Goal: Task Accomplishment & Management: Use online tool/utility

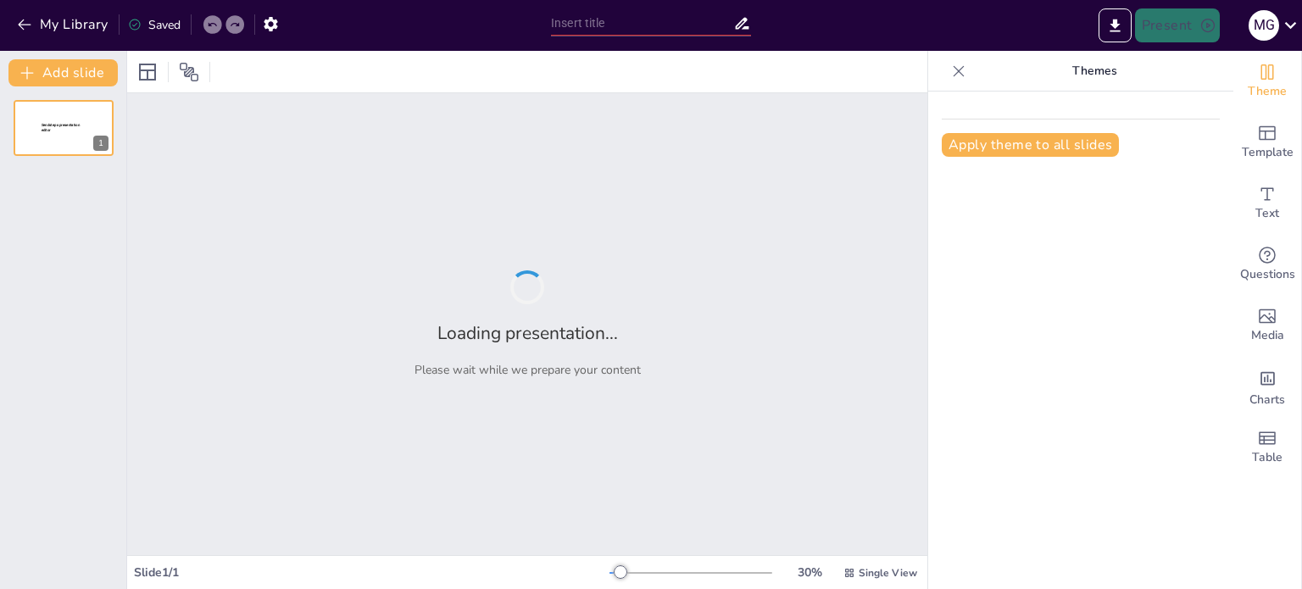
type input "Transformación Digital en la Gestión Municipal: Innovaciones y Soluciones Integ…"
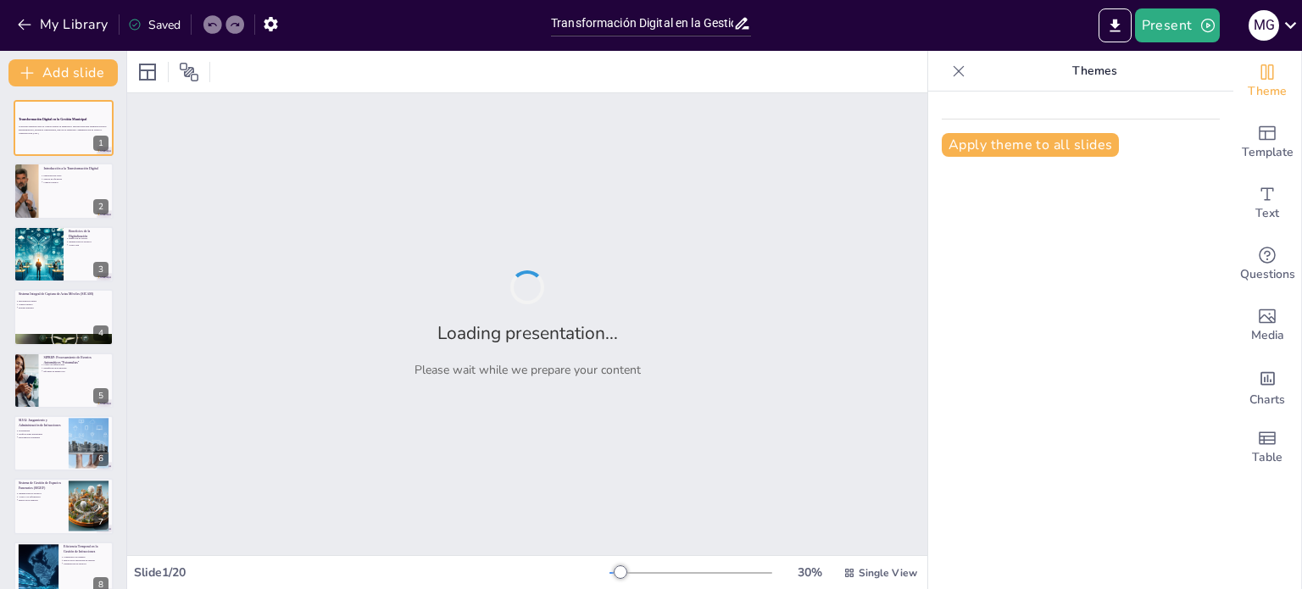
checkbox input "true"
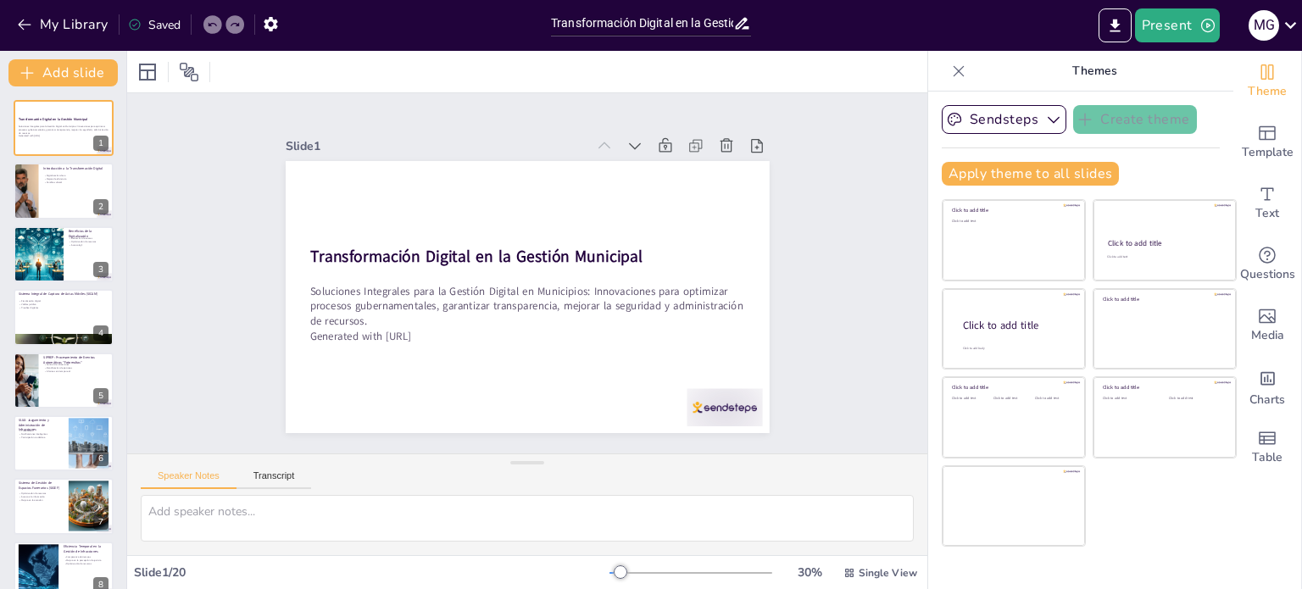
checkbox input "true"
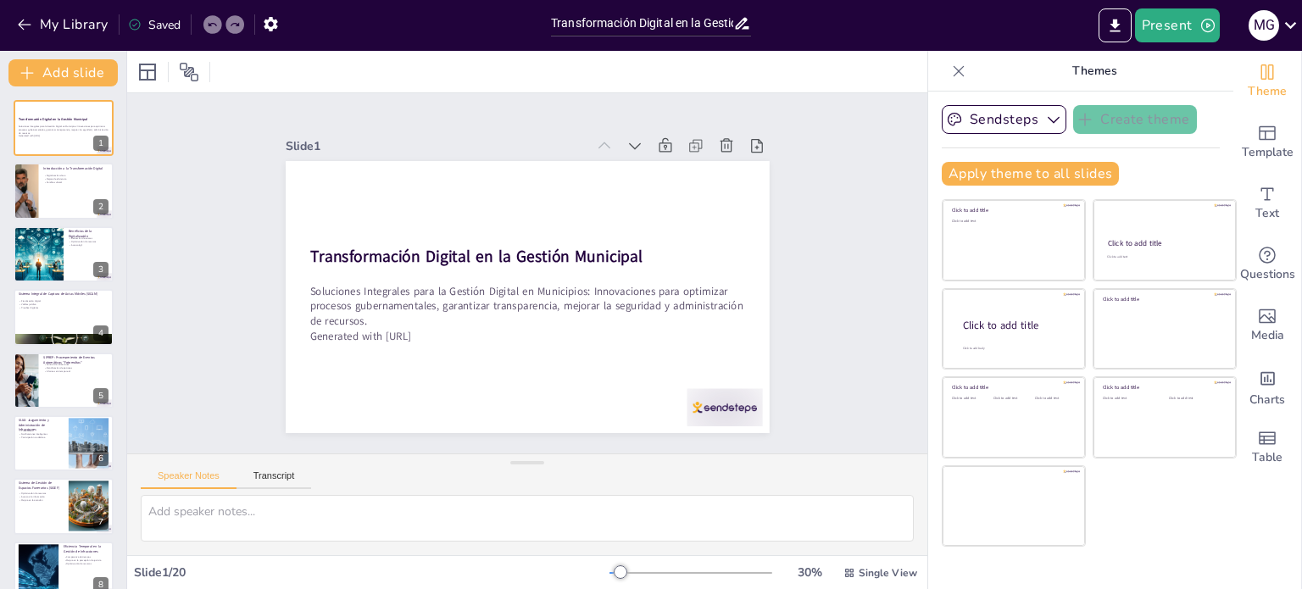
checkbox input "true"
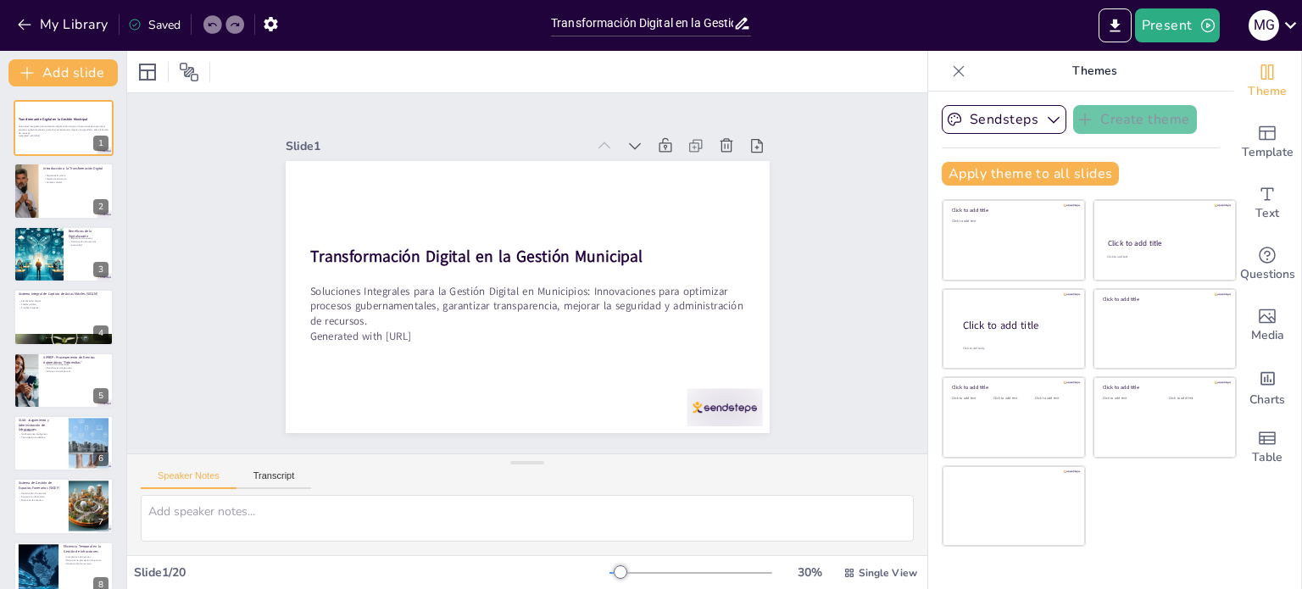
checkbox input "true"
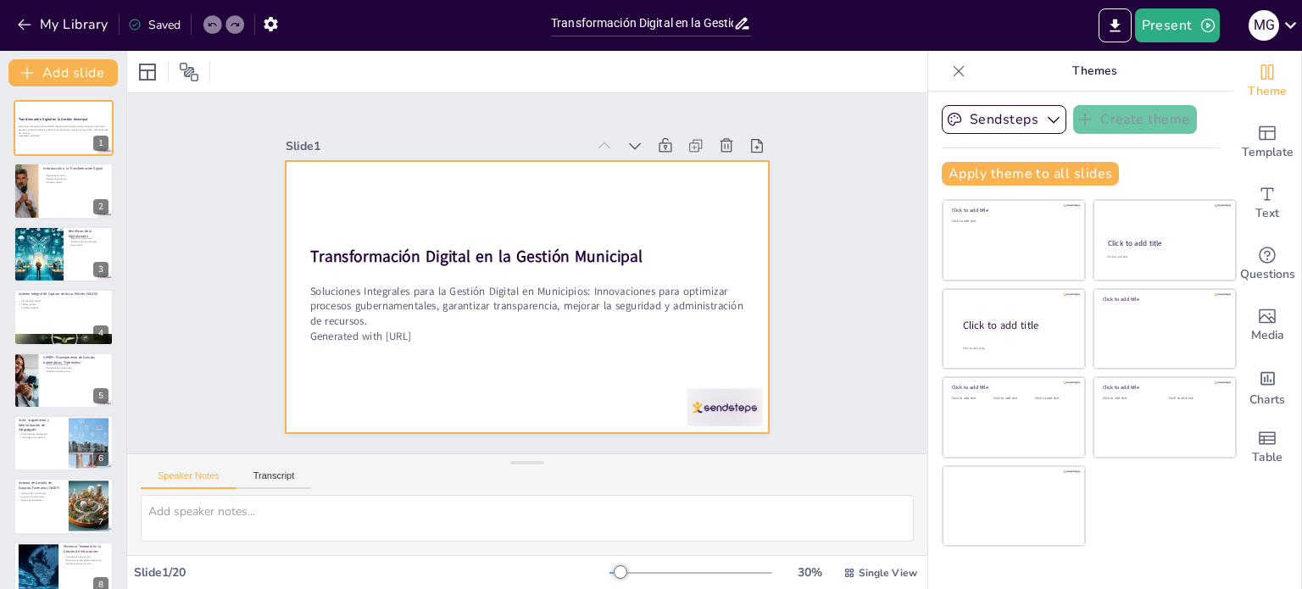
checkbox input "true"
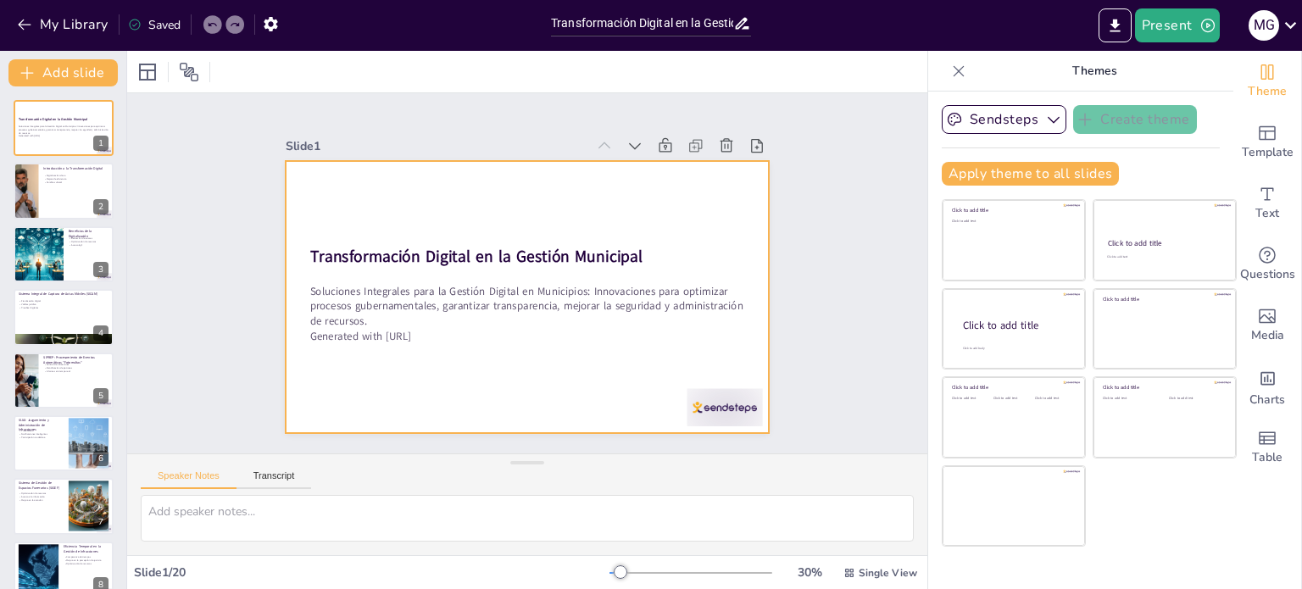
checkbox input "true"
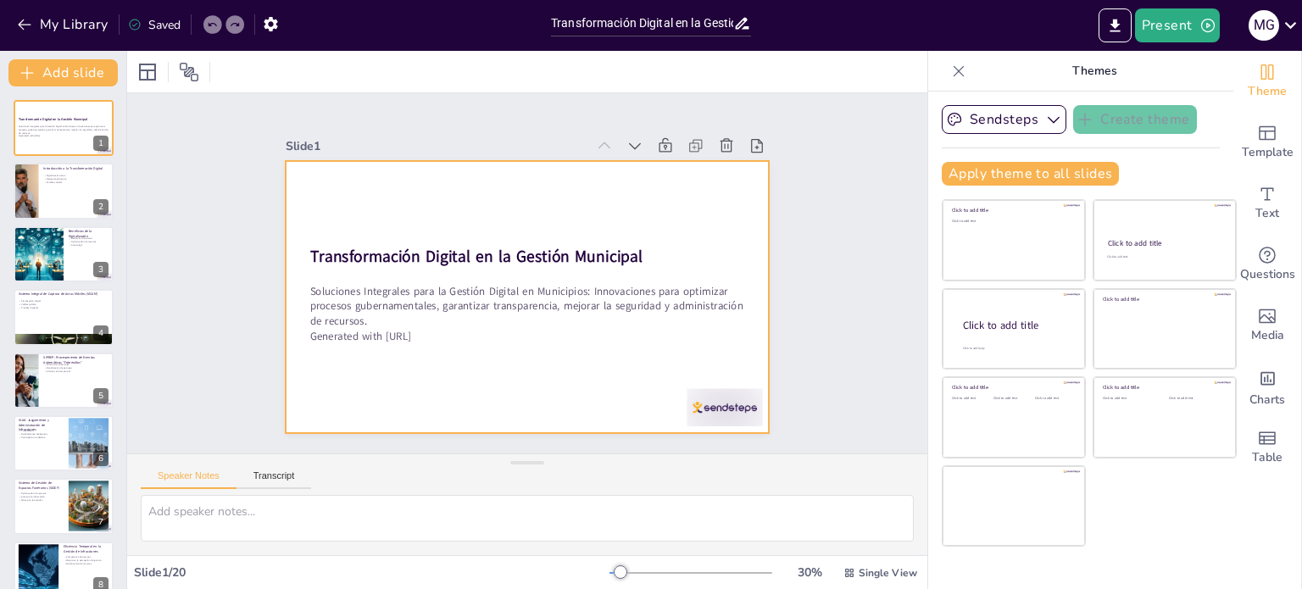
checkbox input "true"
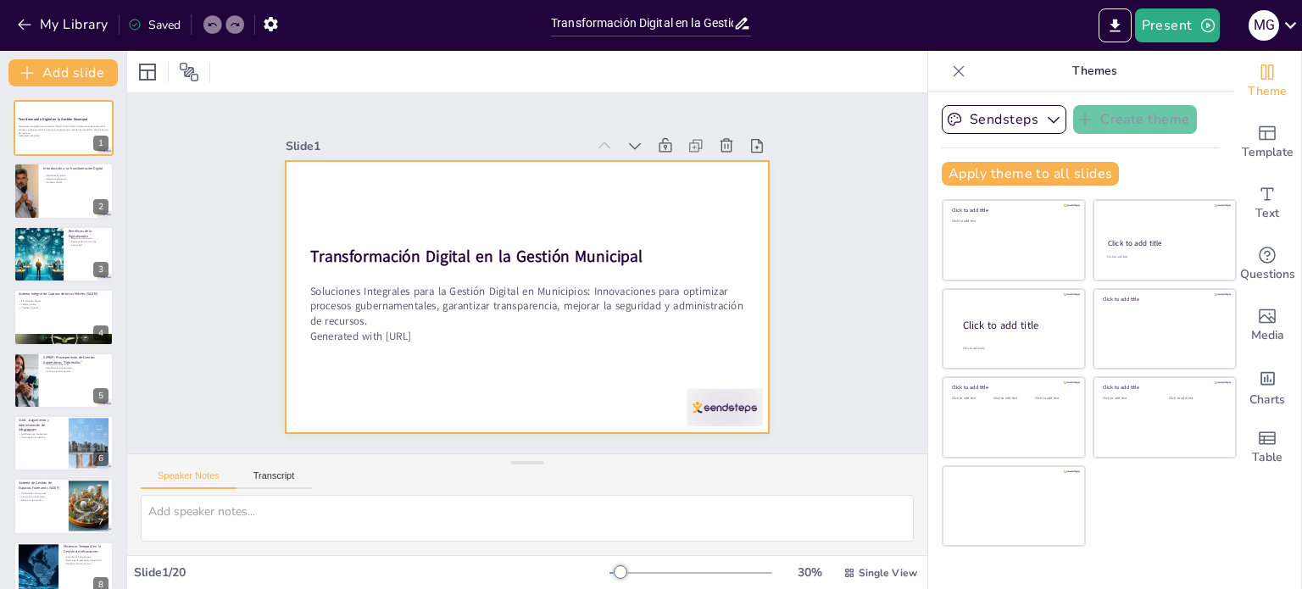
checkbox input "true"
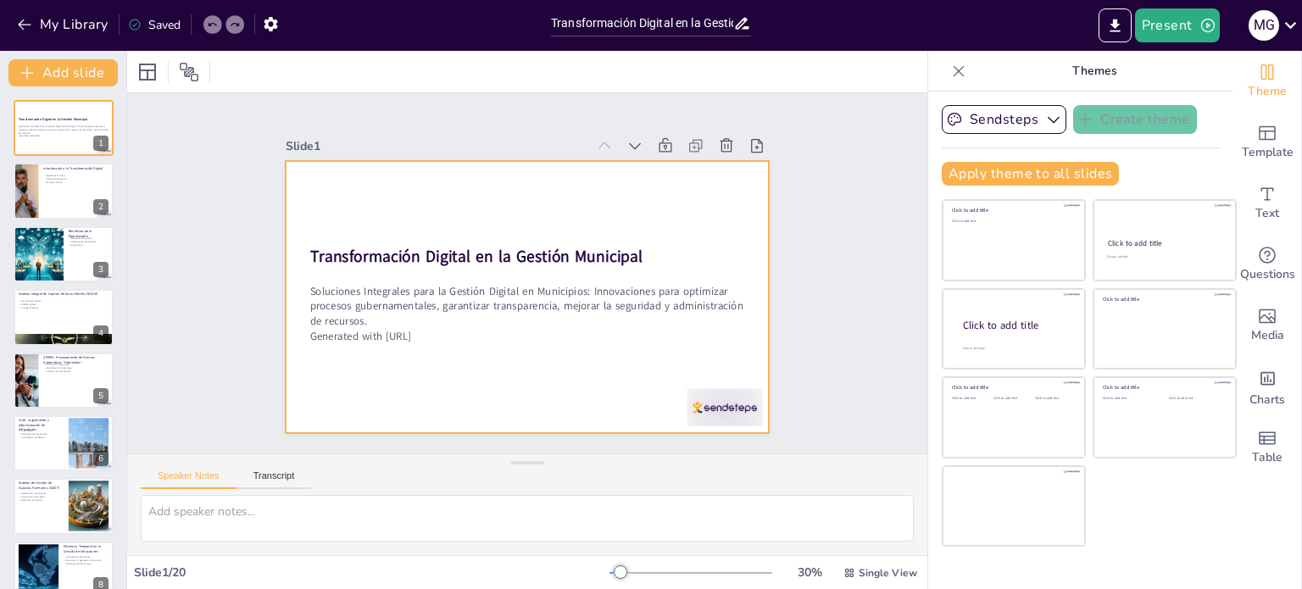
checkbox input "true"
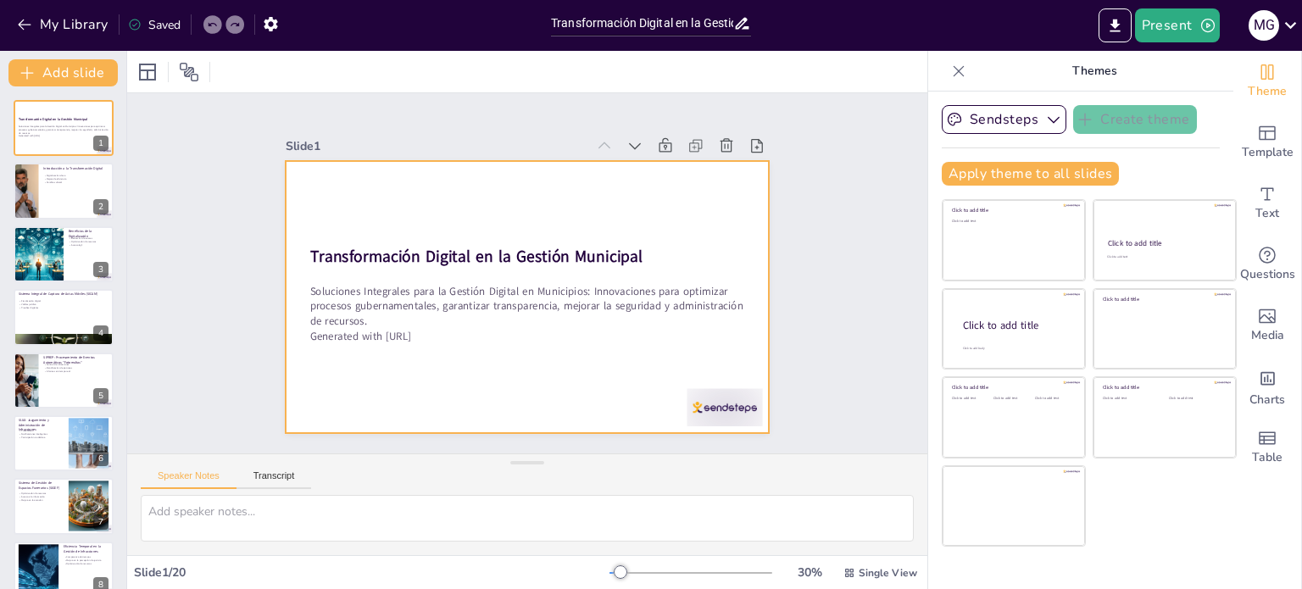
checkbox input "true"
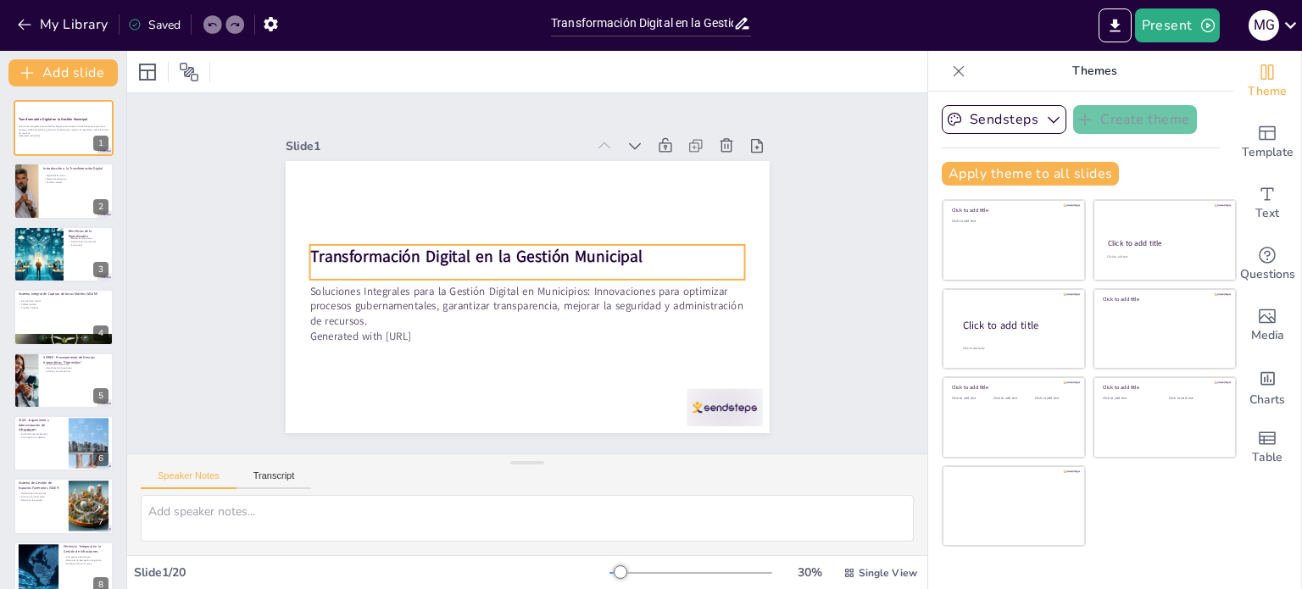
checkbox input "true"
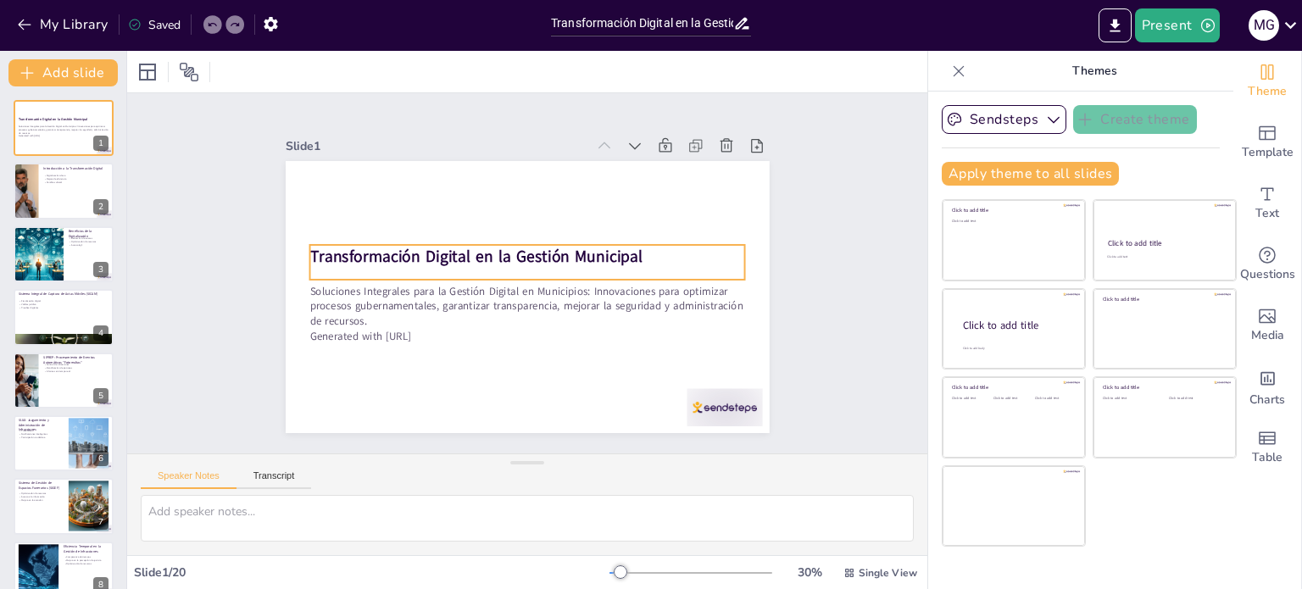
checkbox input "true"
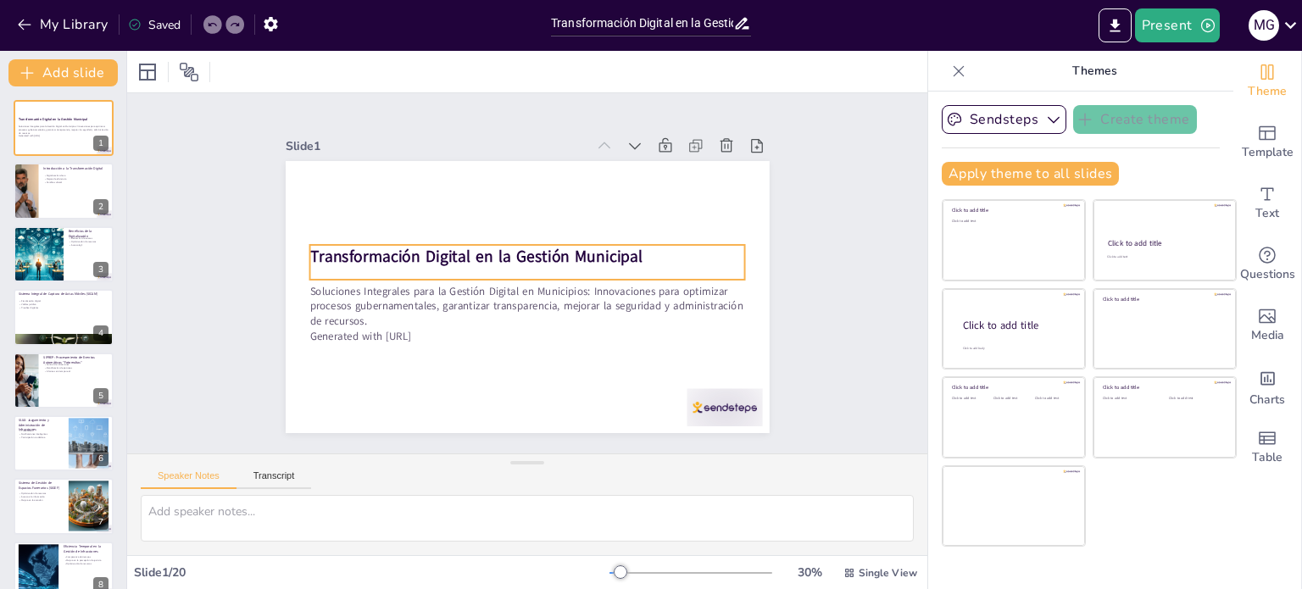
checkbox input "true"
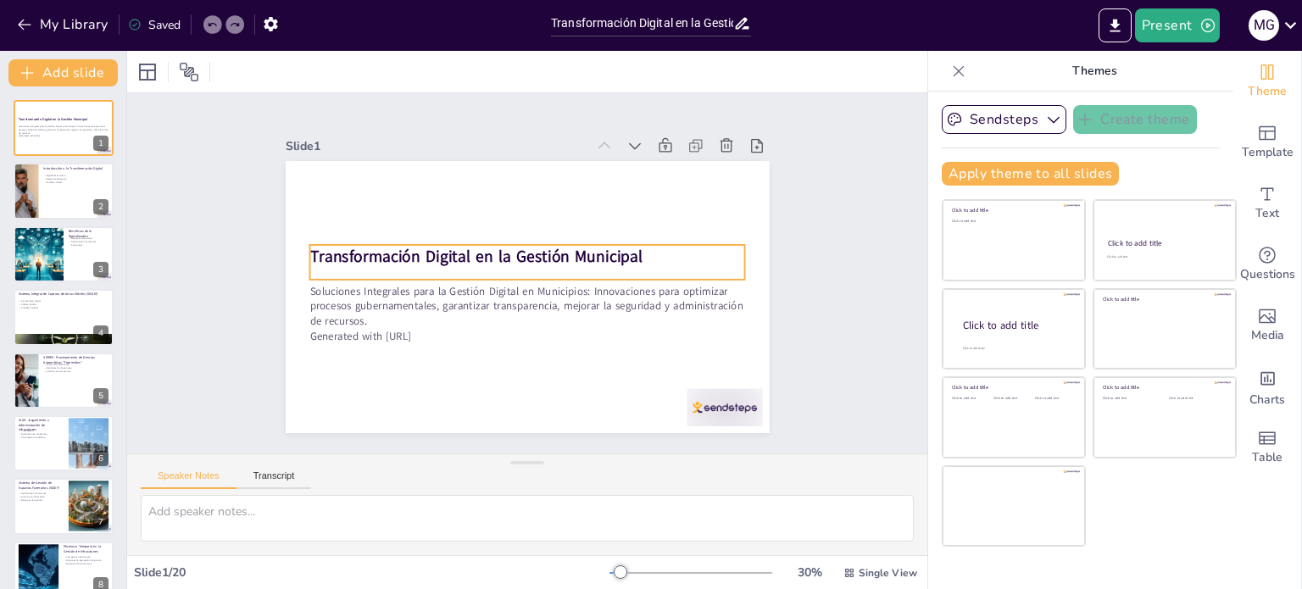
checkbox input "true"
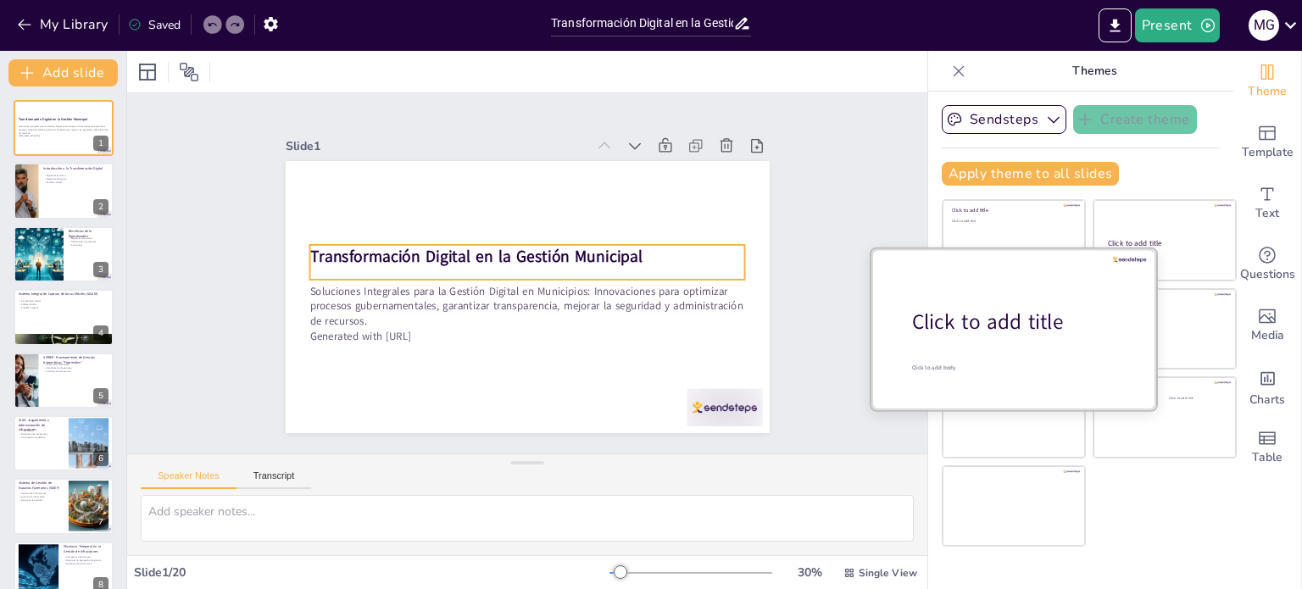
checkbox input "true"
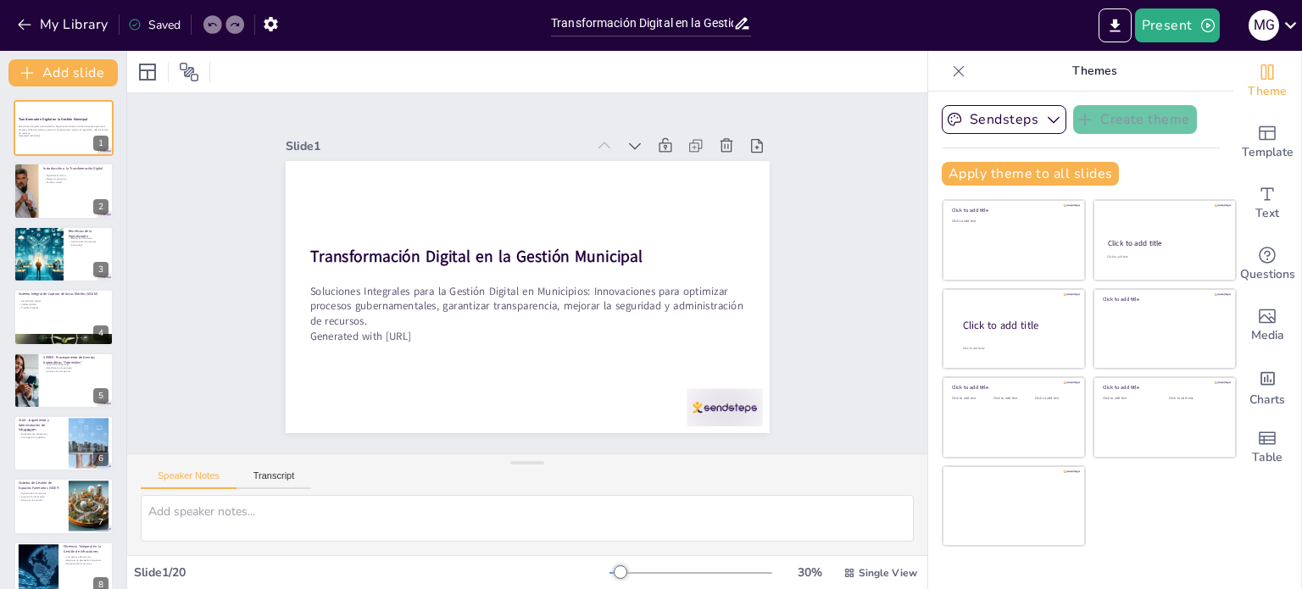
checkbox input "true"
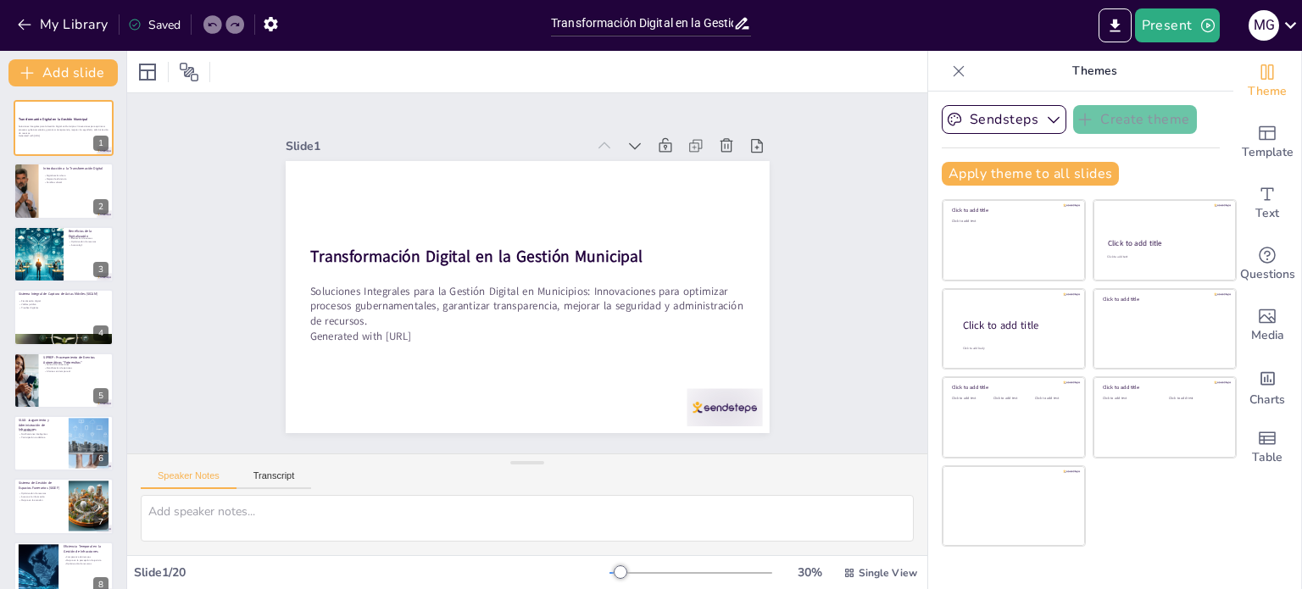
checkbox input "true"
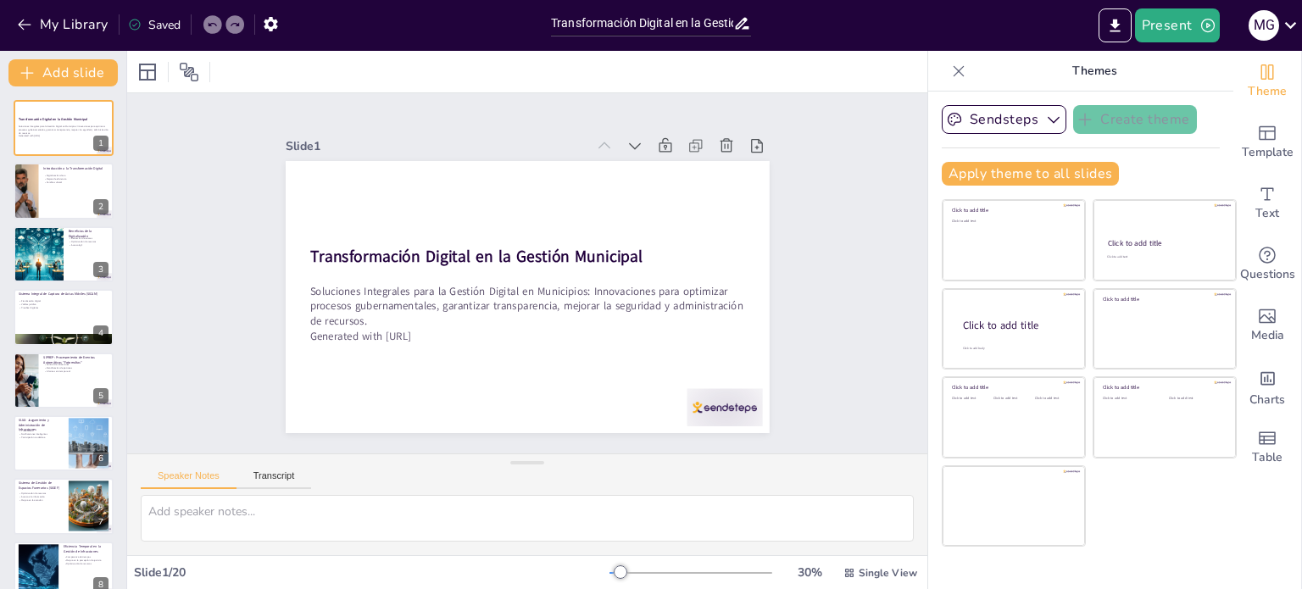
checkbox input "true"
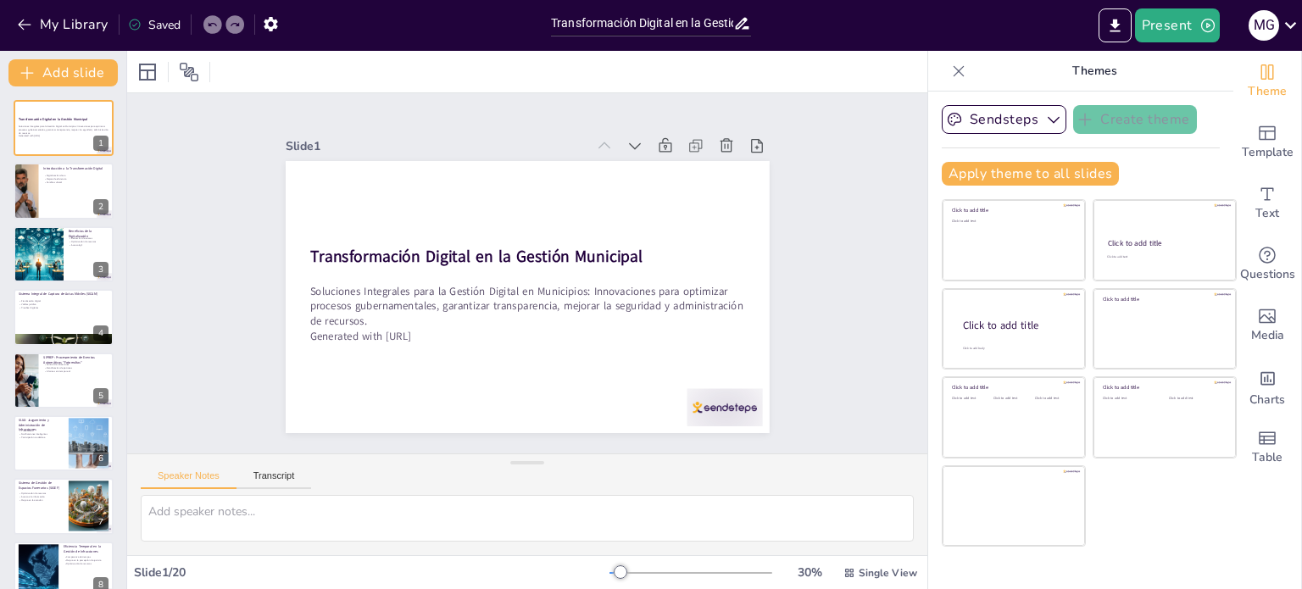
checkbox input "true"
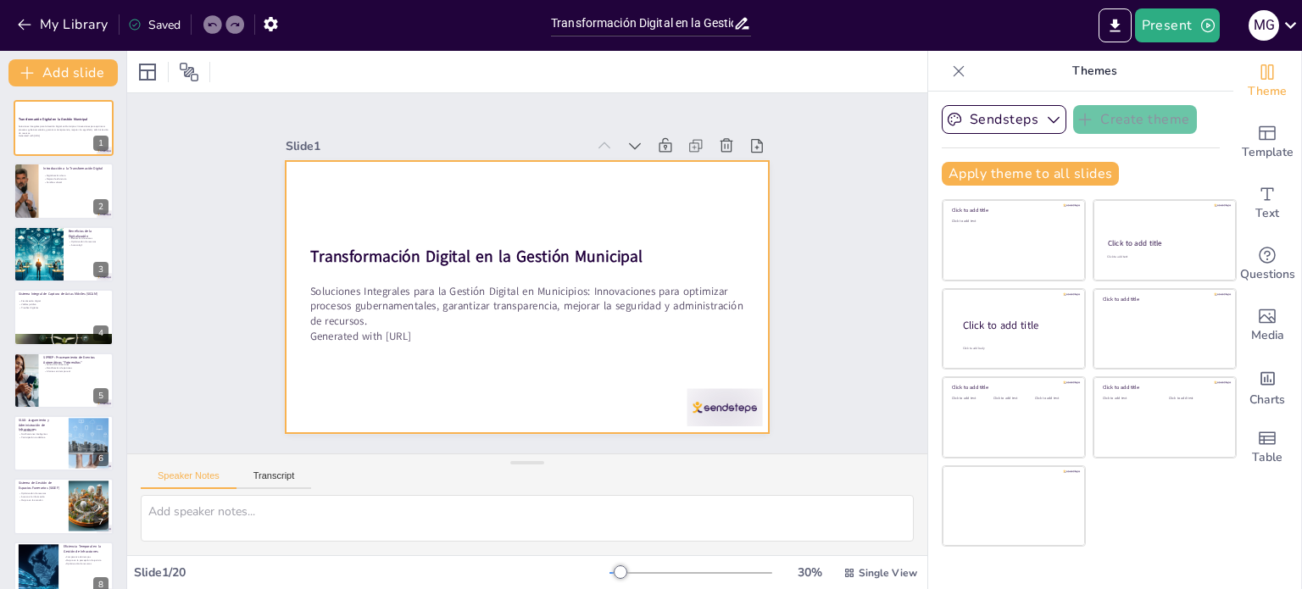
checkbox input "true"
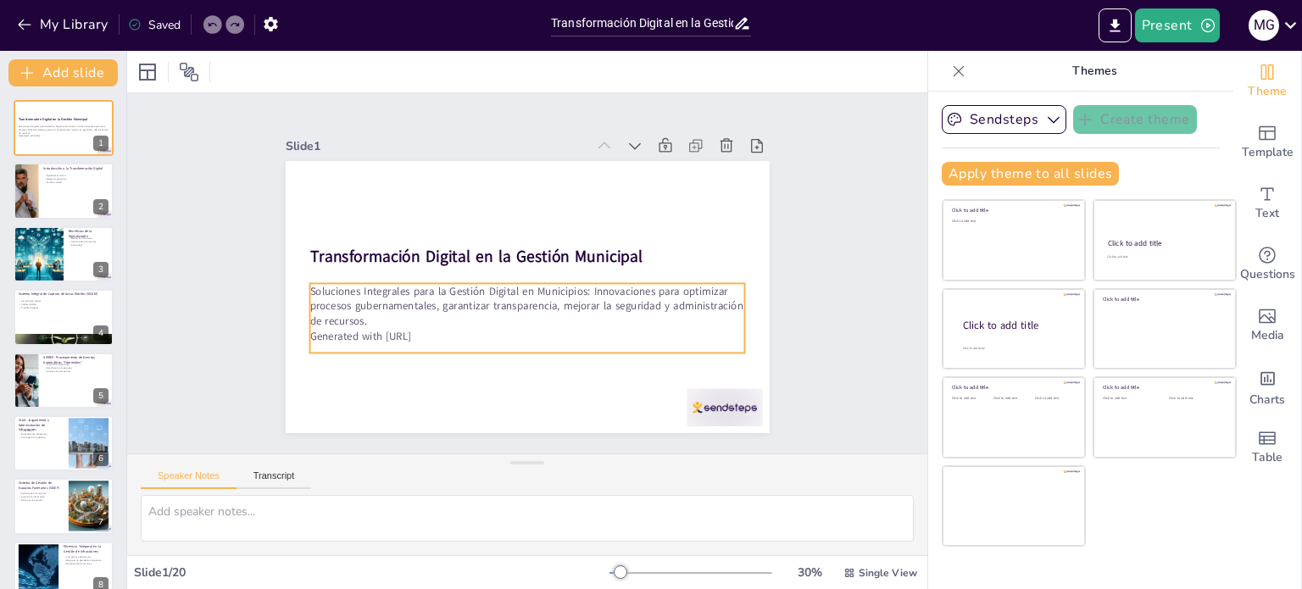
checkbox input "true"
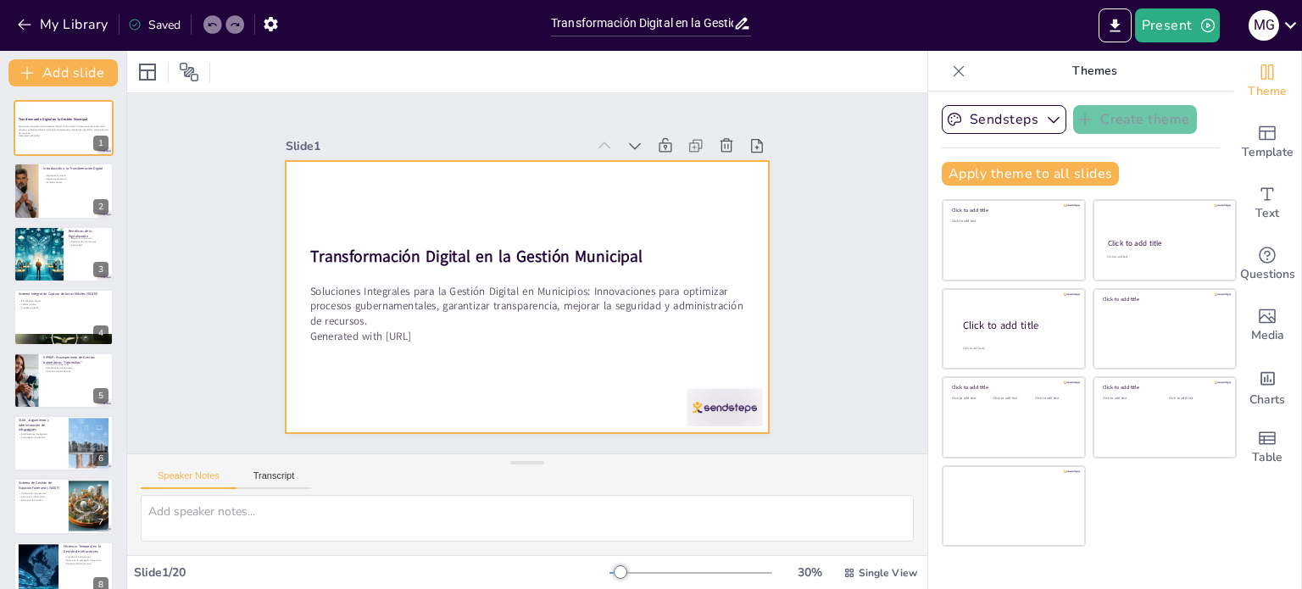
checkbox input "true"
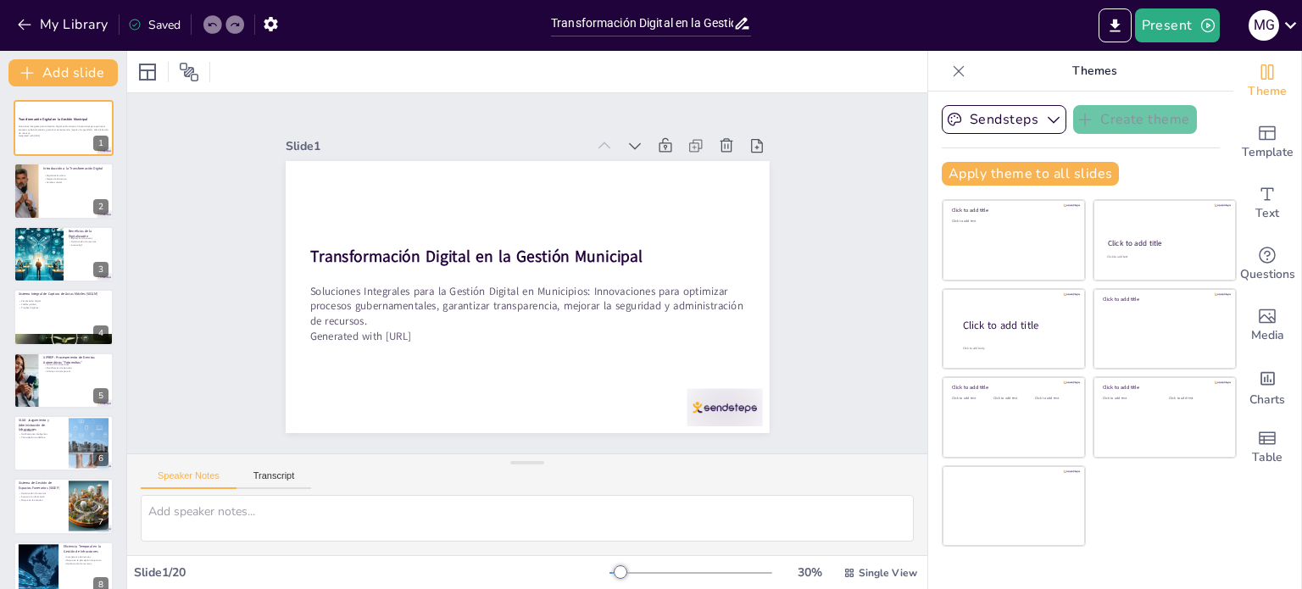
checkbox input "true"
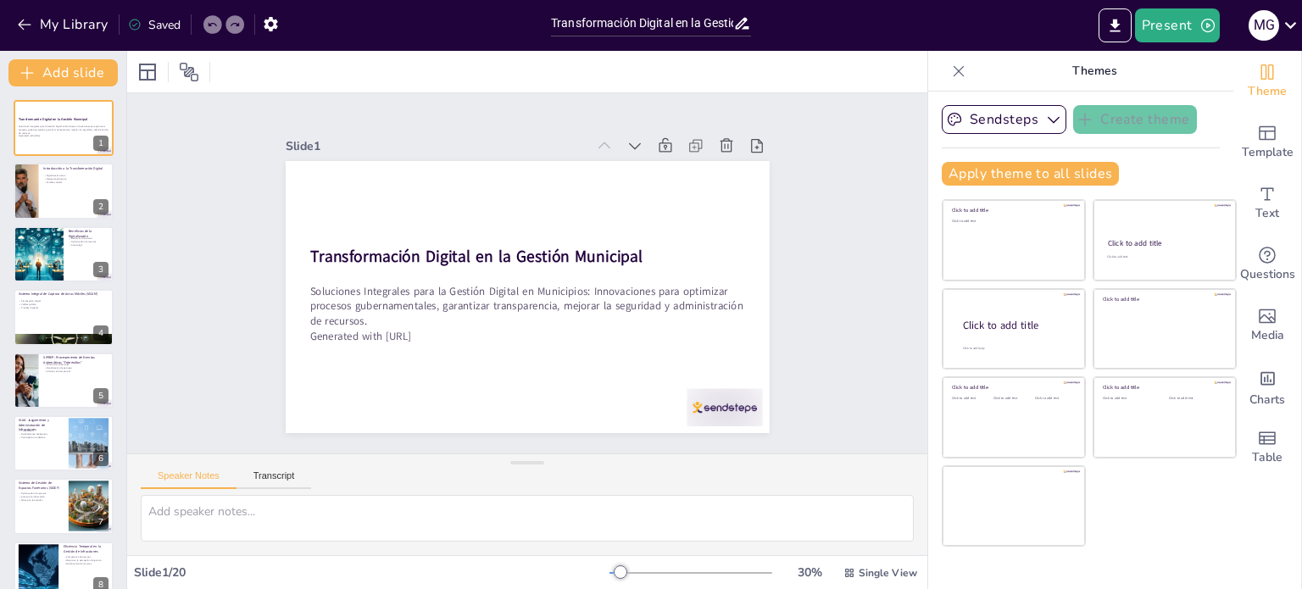
checkbox input "true"
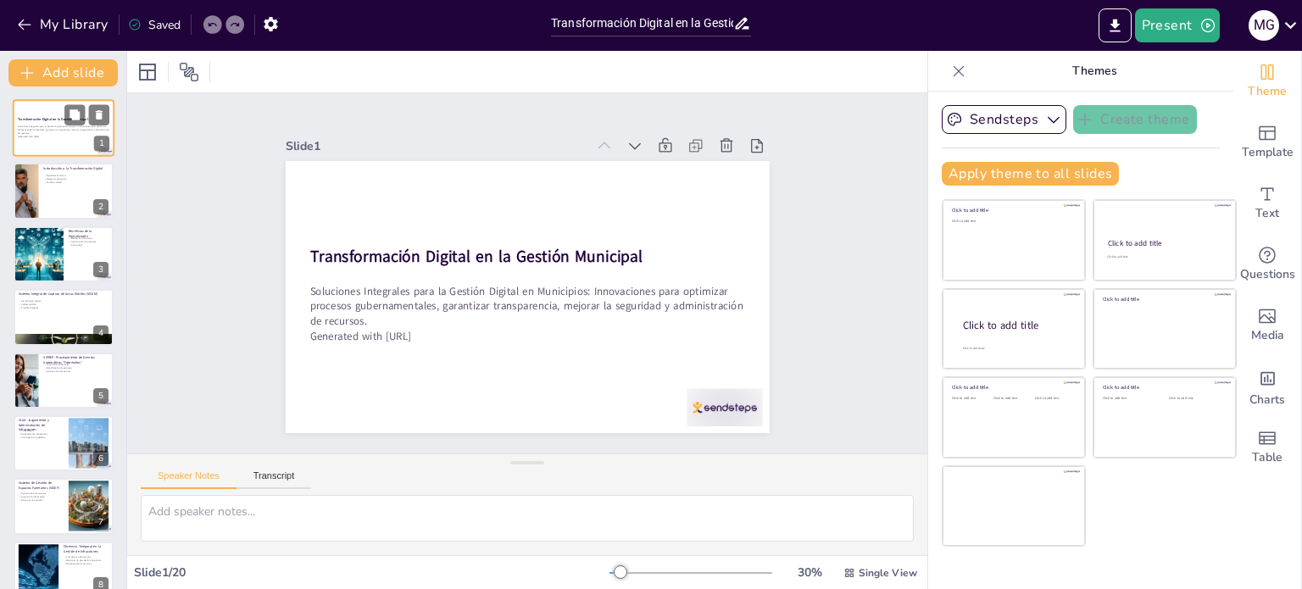
checkbox input "true"
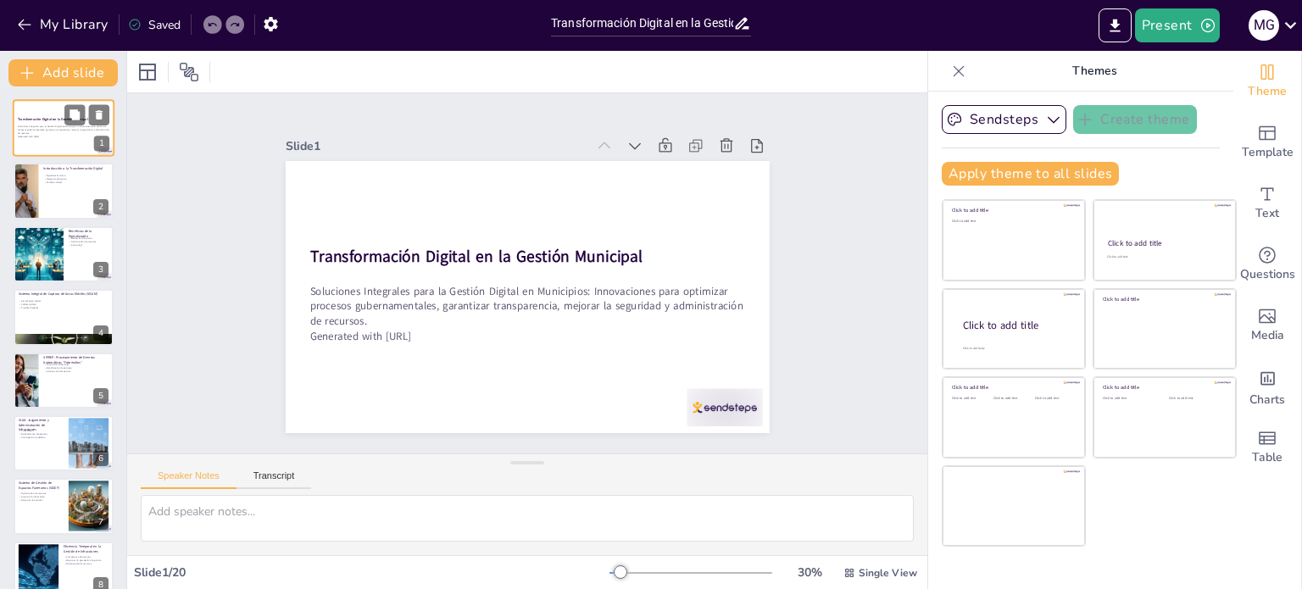
checkbox input "true"
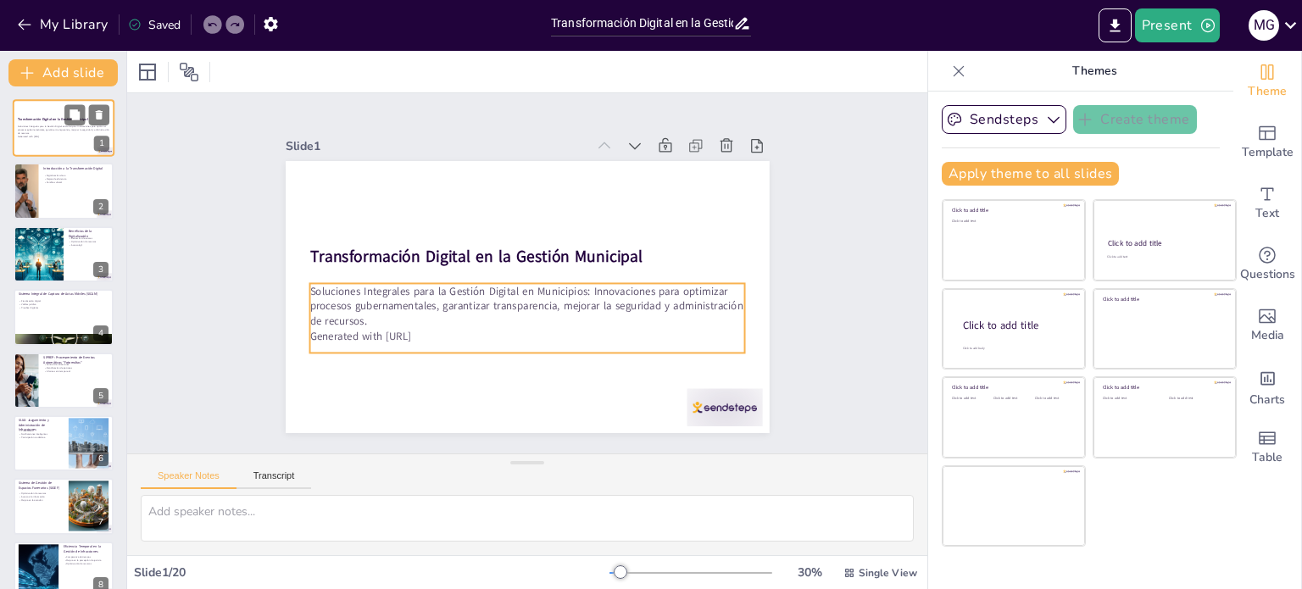
checkbox input "true"
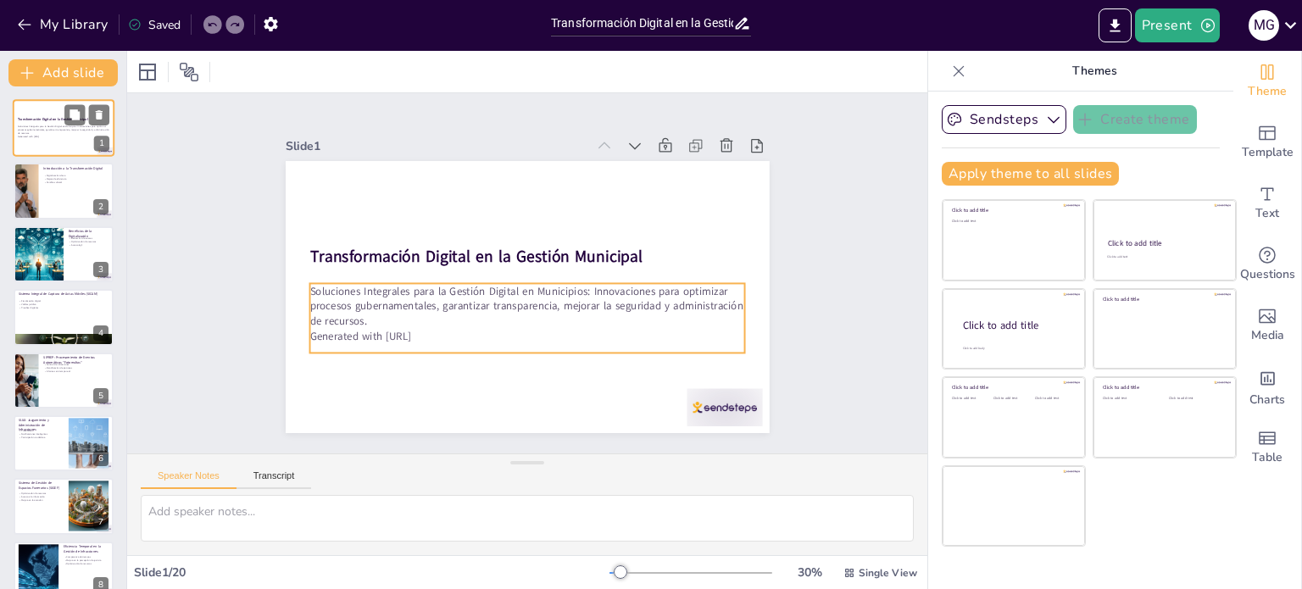
checkbox input "true"
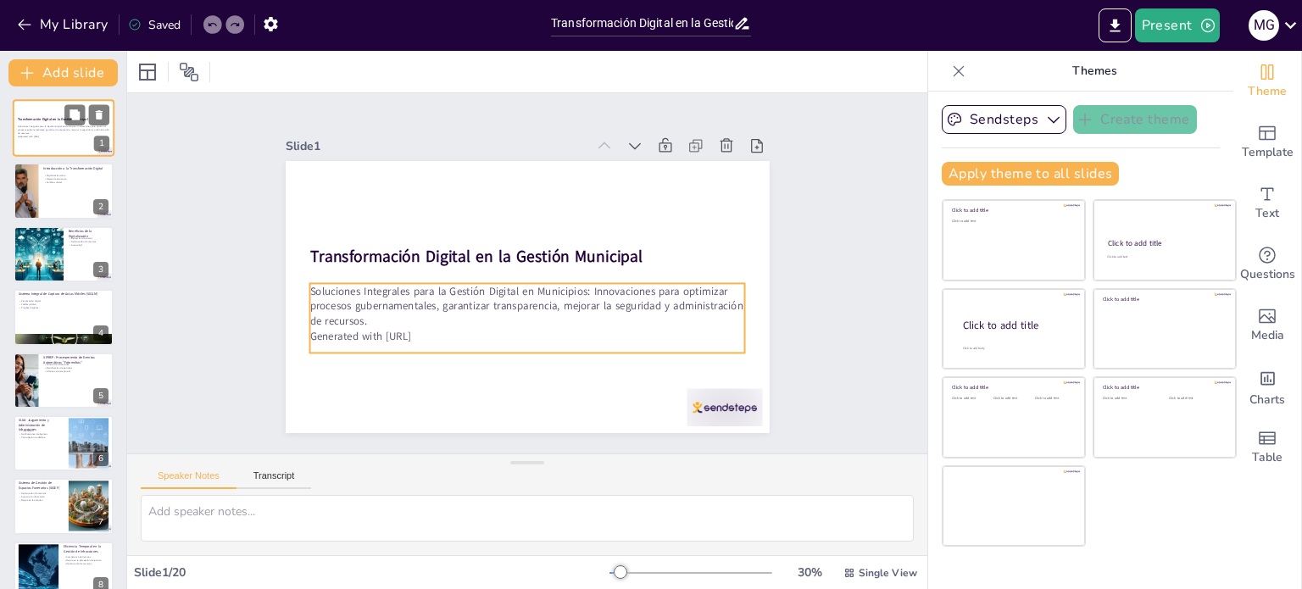
click at [58, 134] on p "Soluciones Integrales para la Gestión Digital en Municipios: Innovaciones para …" at bounding box center [64, 129] width 92 height 9
checkbox input "true"
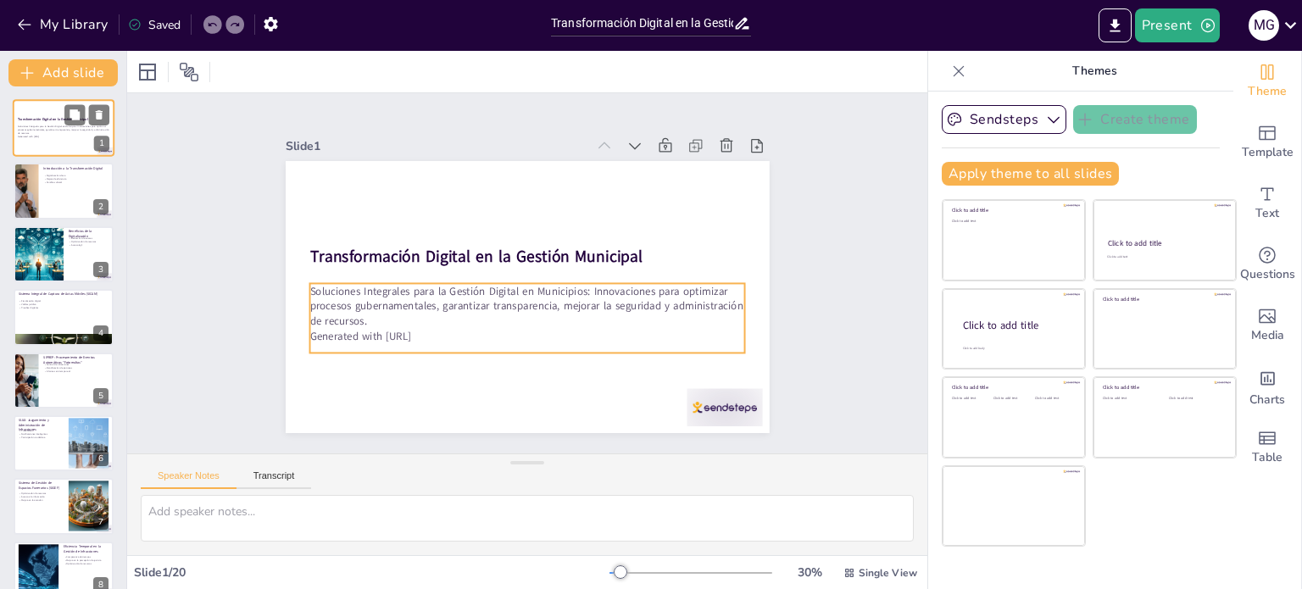
checkbox input "true"
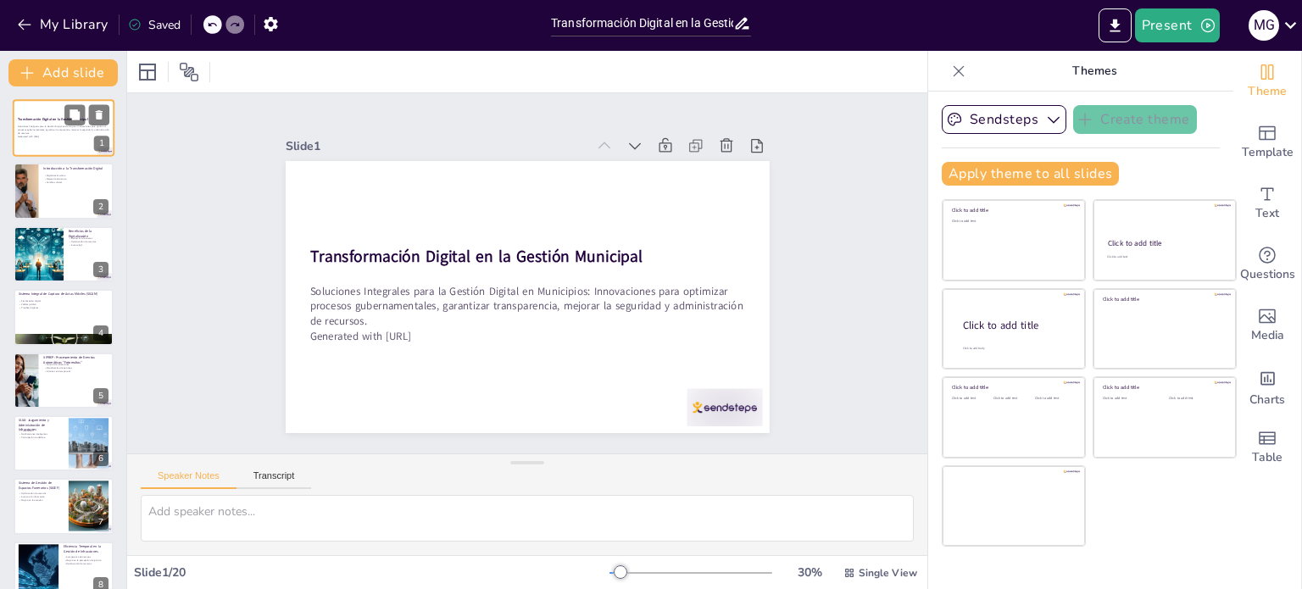
checkbox input "true"
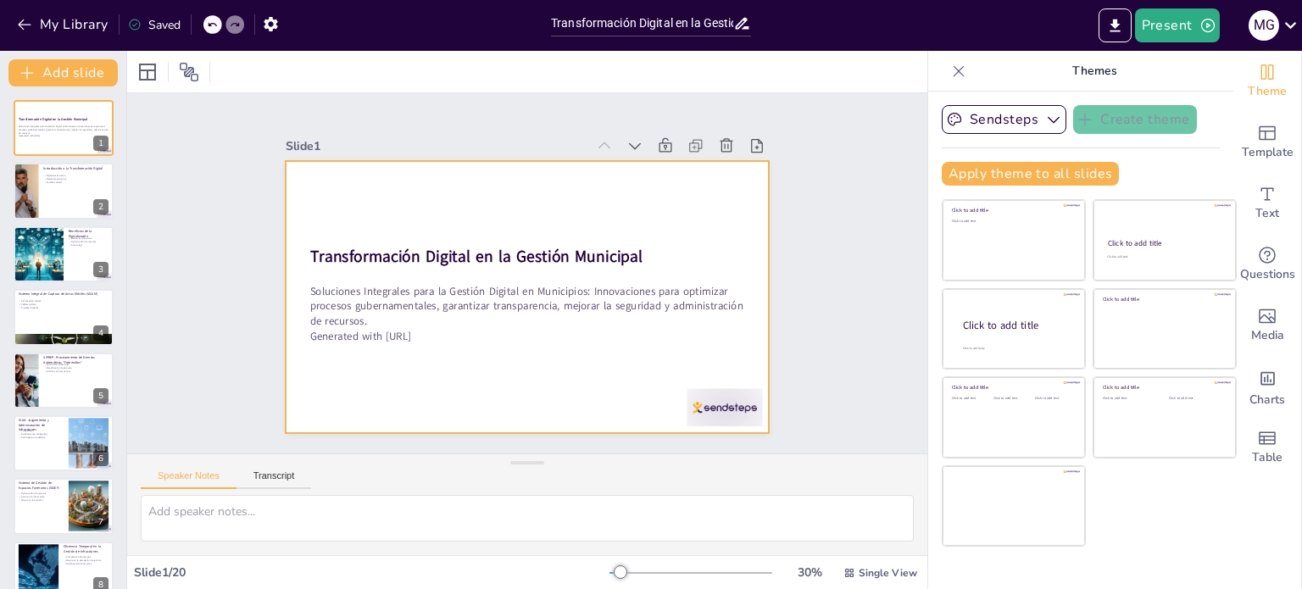
checkbox input "true"
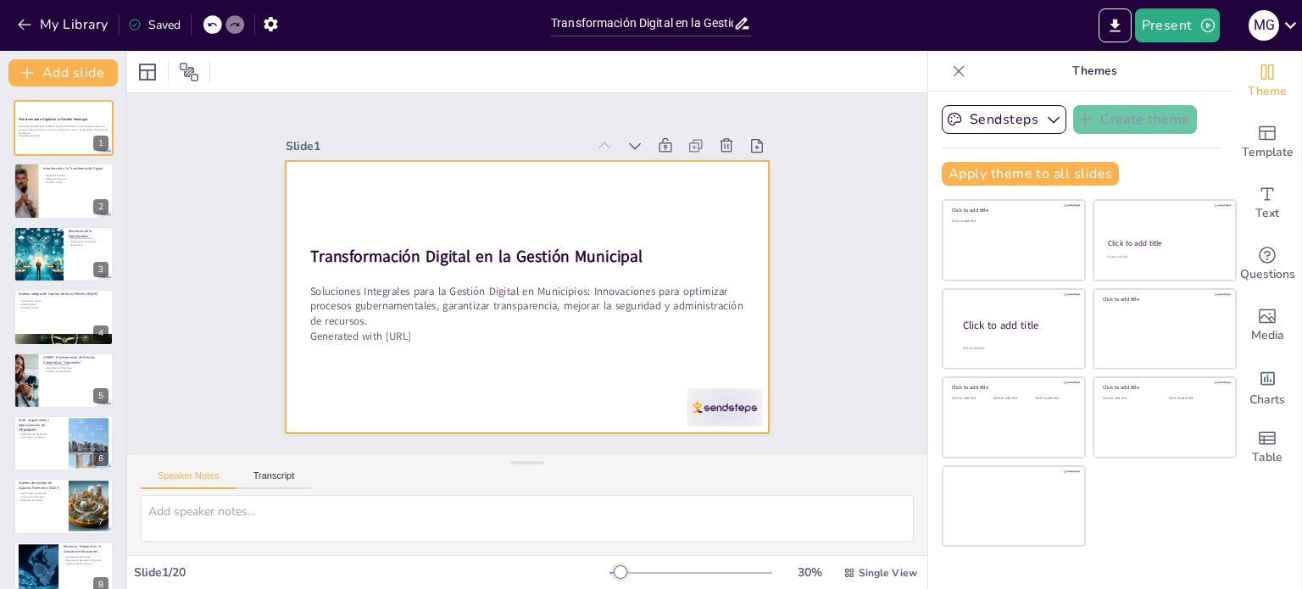
checkbox input "true"
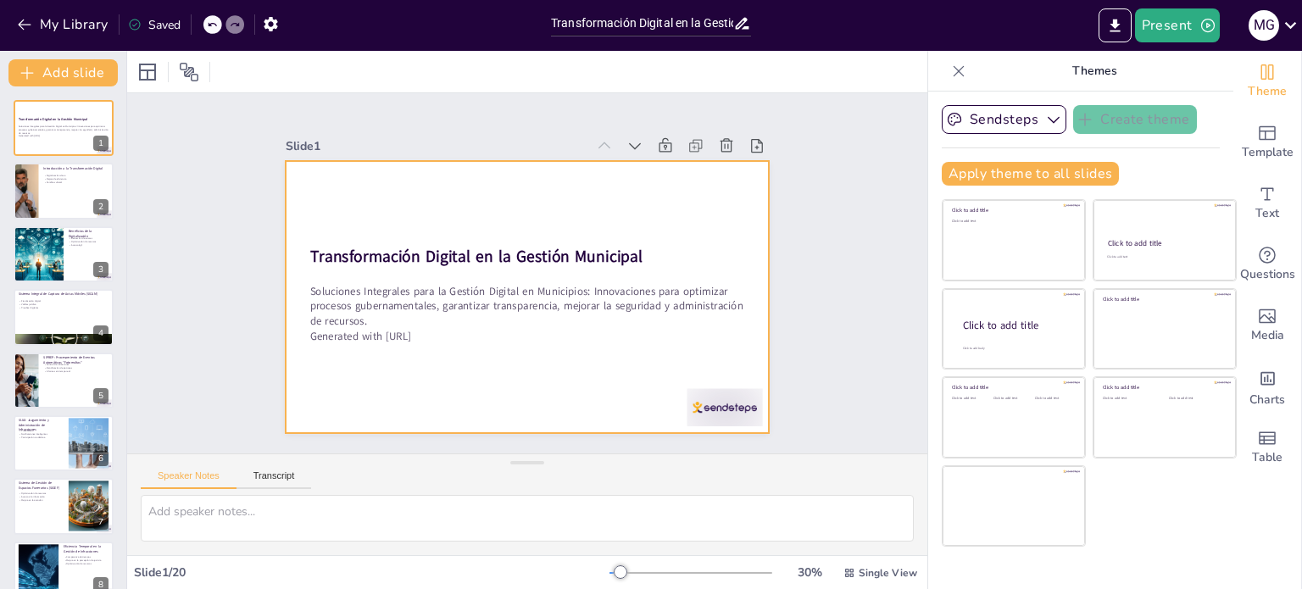
checkbox input "true"
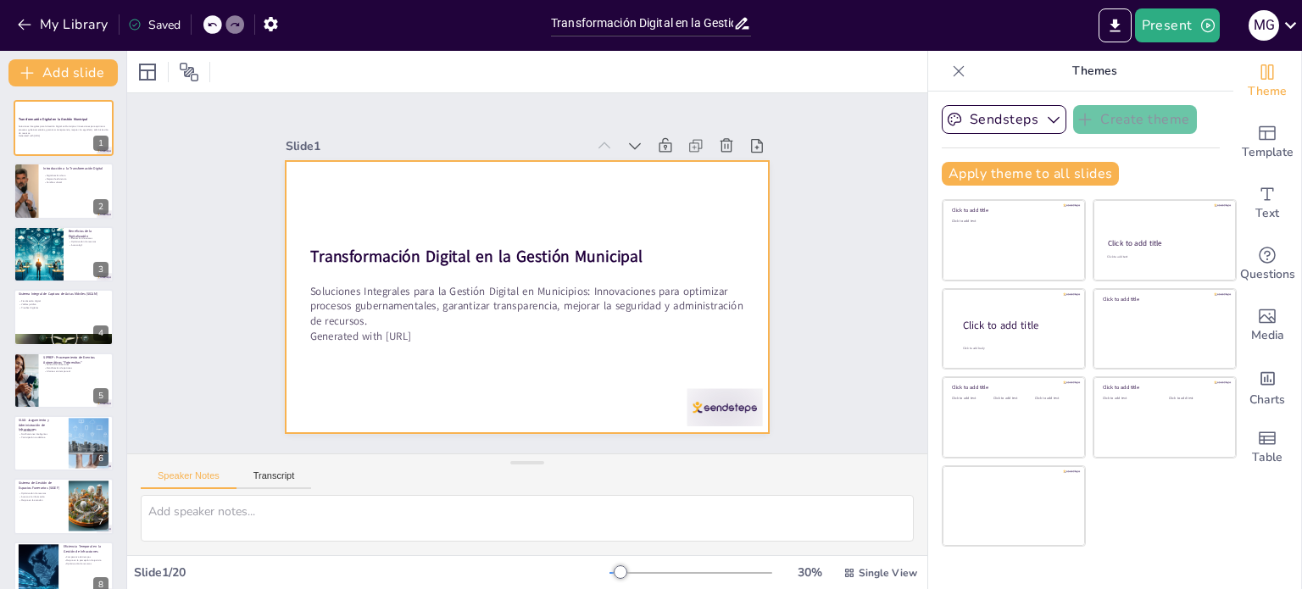
checkbox input "true"
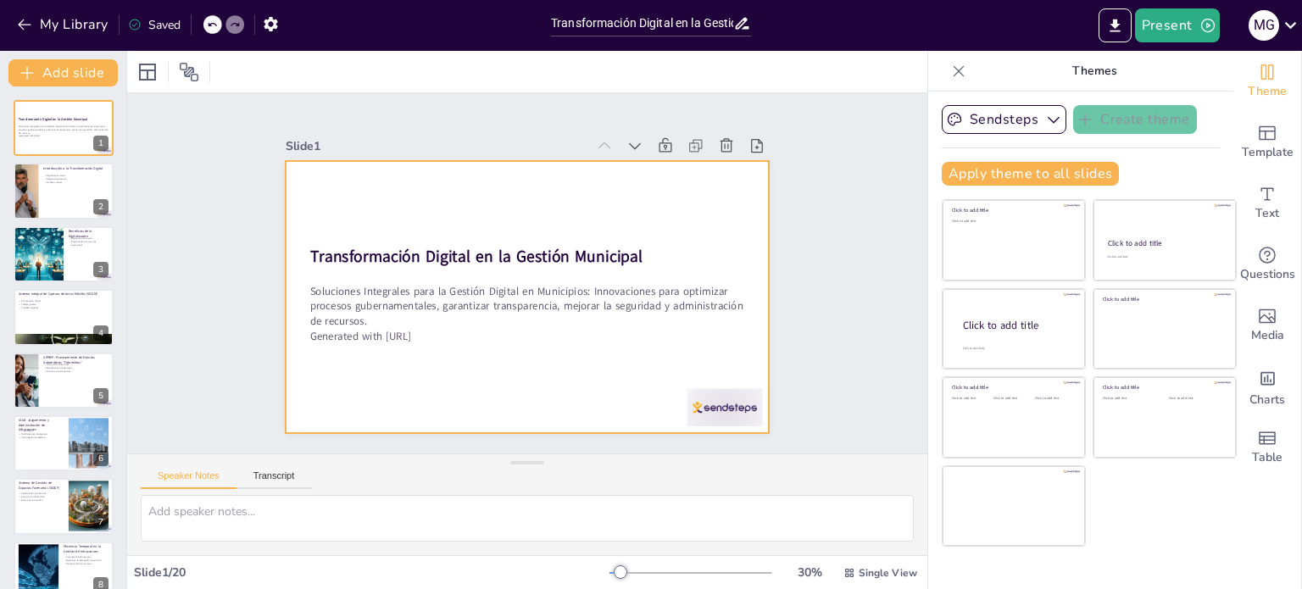
checkbox input "true"
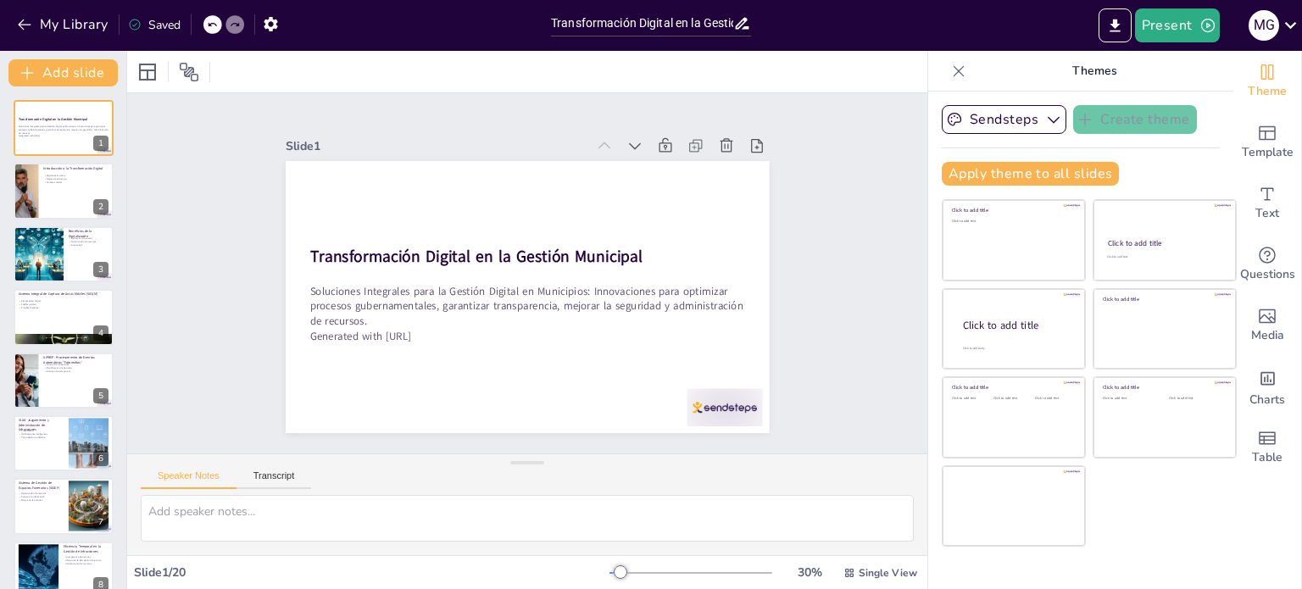
checkbox input "true"
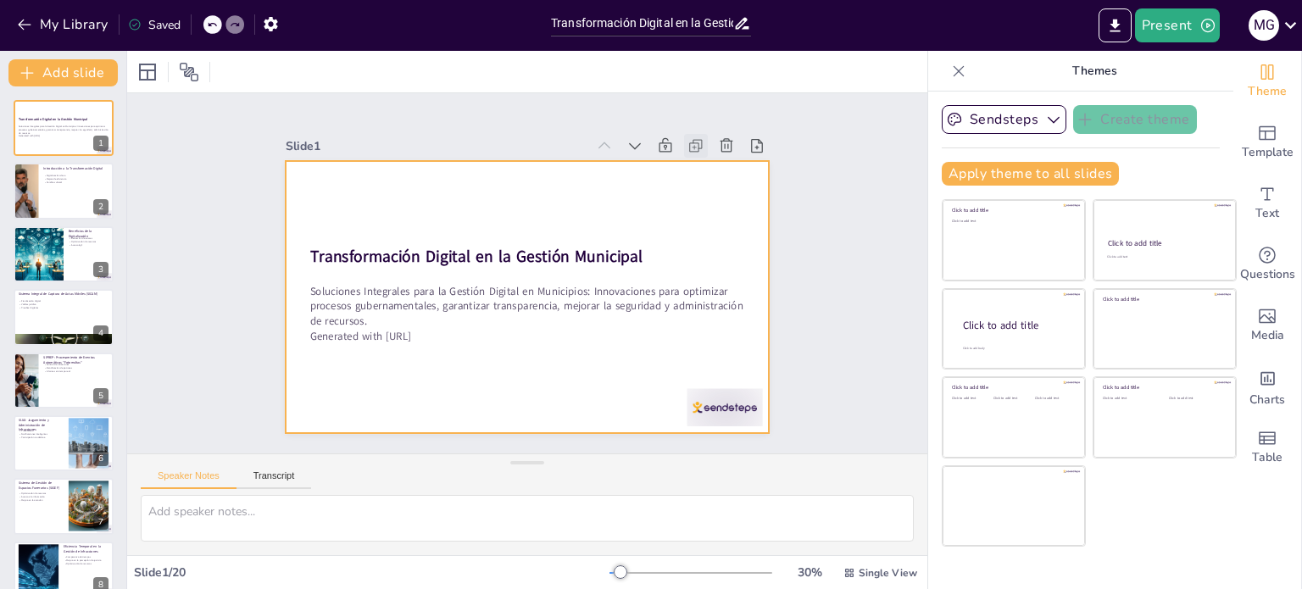
checkbox input "true"
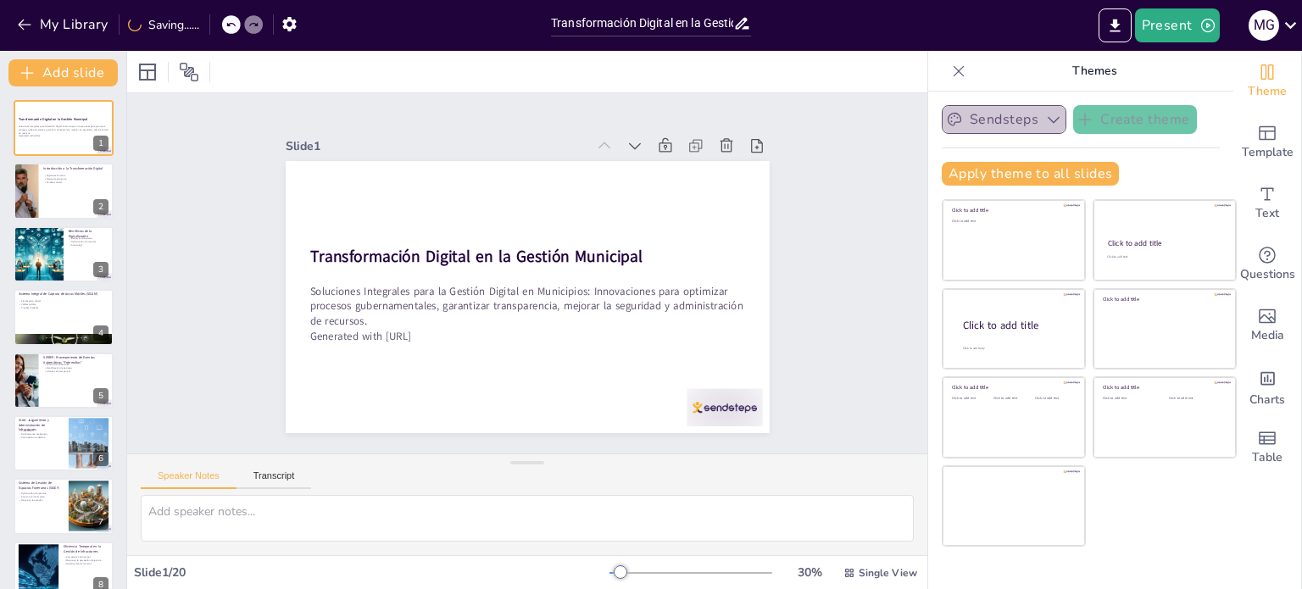
click at [1024, 120] on button "Sendsteps" at bounding box center [1004, 119] width 125 height 29
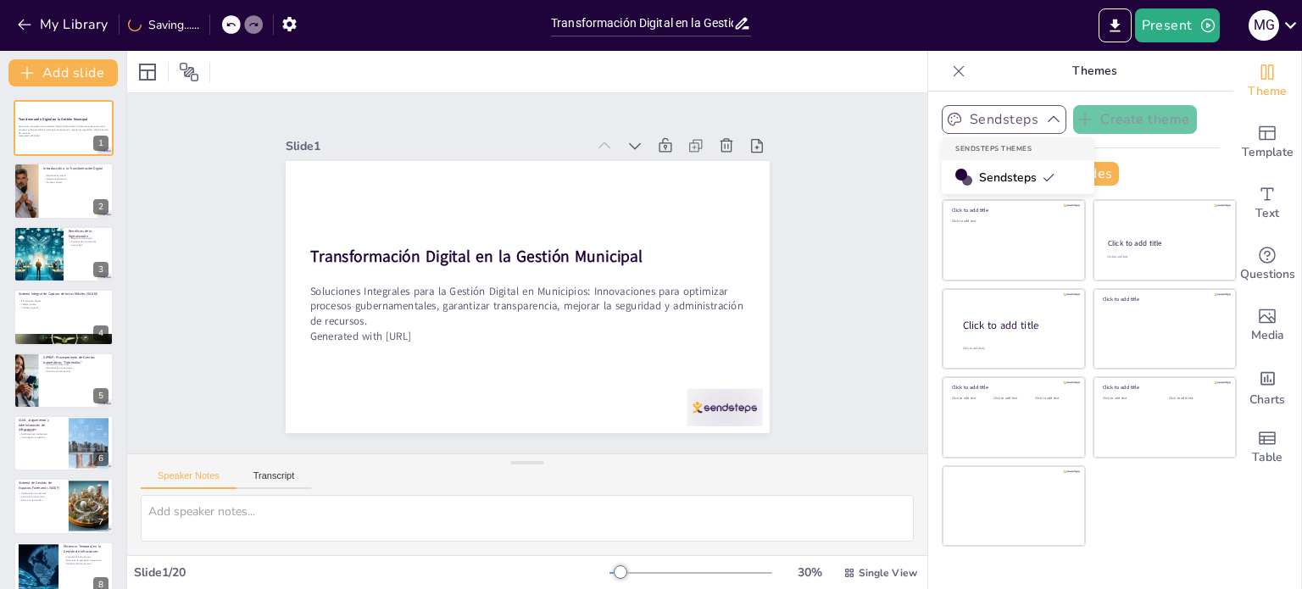
click at [1024, 120] on button "Sendsteps" at bounding box center [1004, 119] width 125 height 29
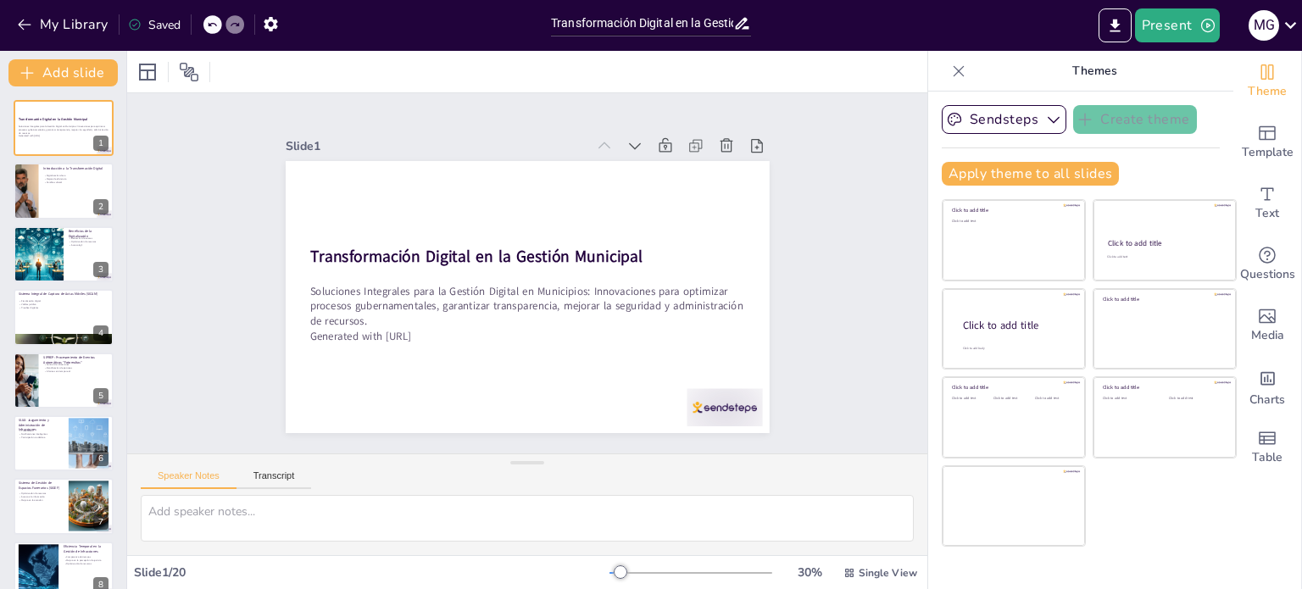
checkbox input "true"
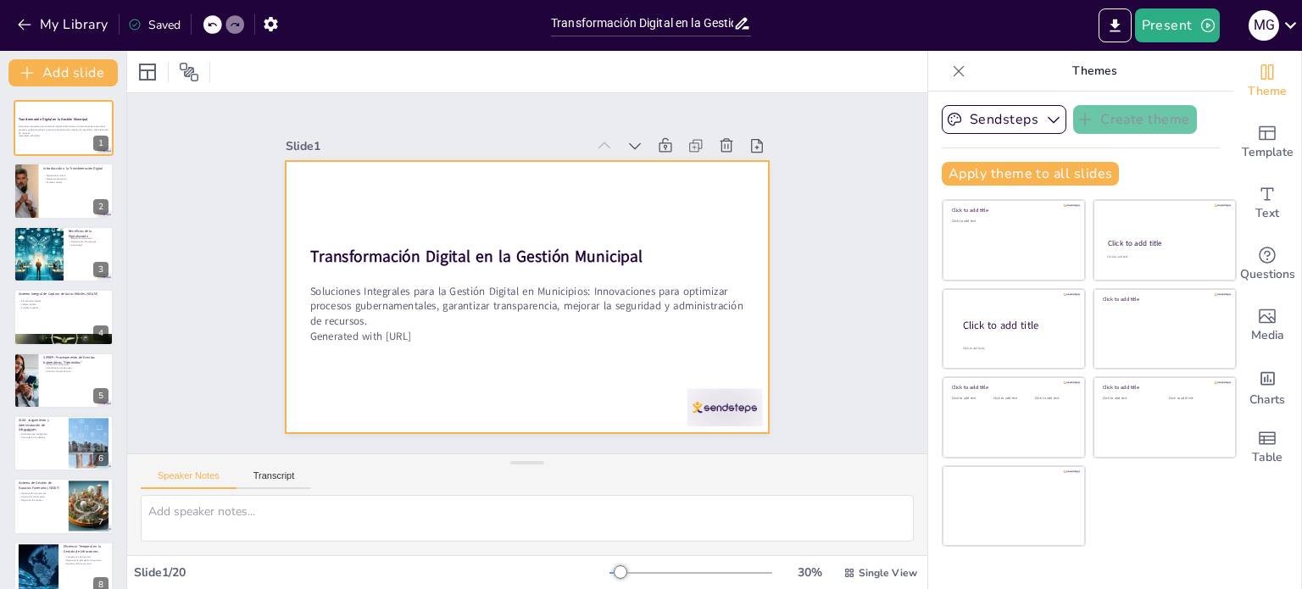
checkbox input "true"
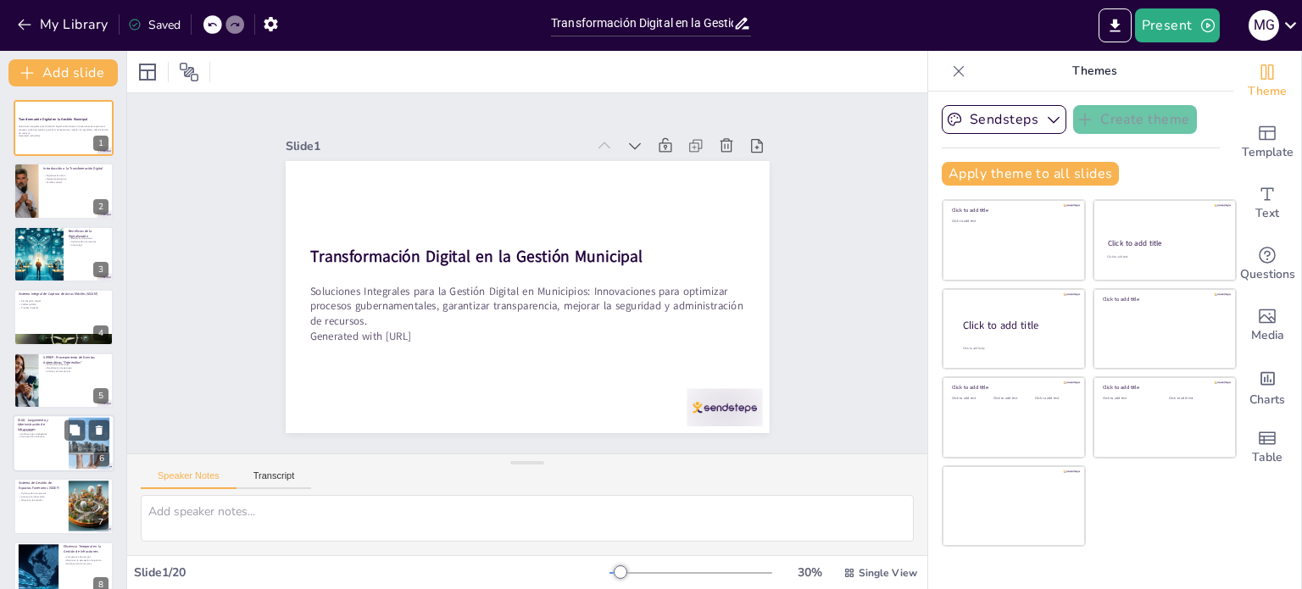
checkbox input "true"
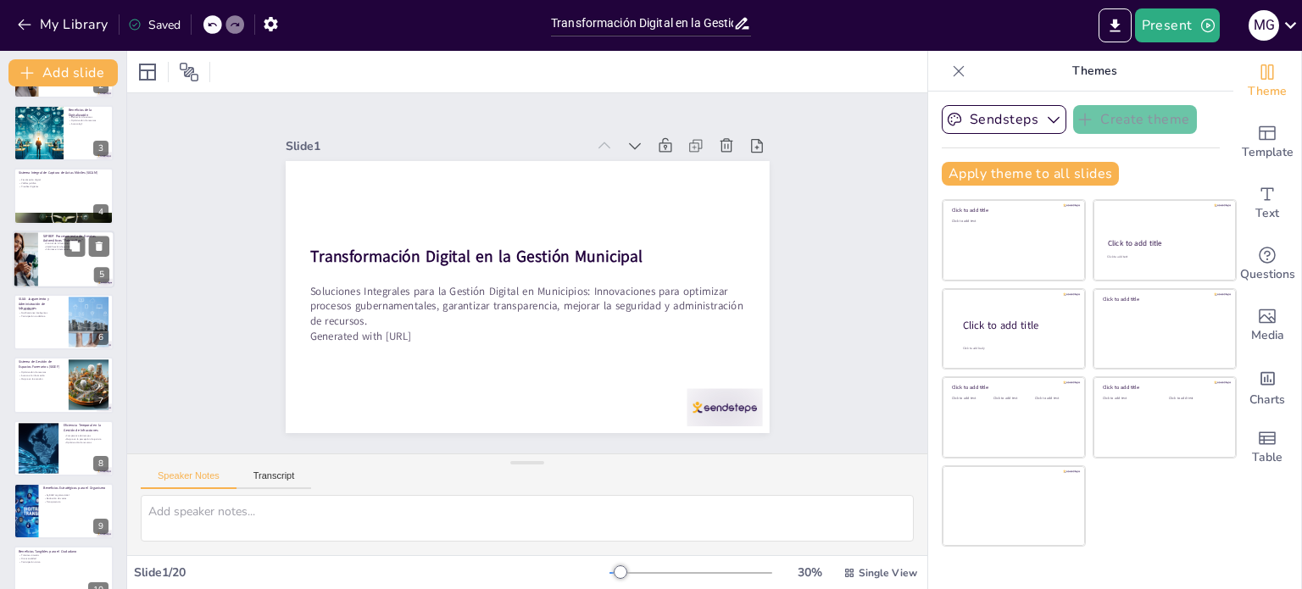
scroll to position [170, 0]
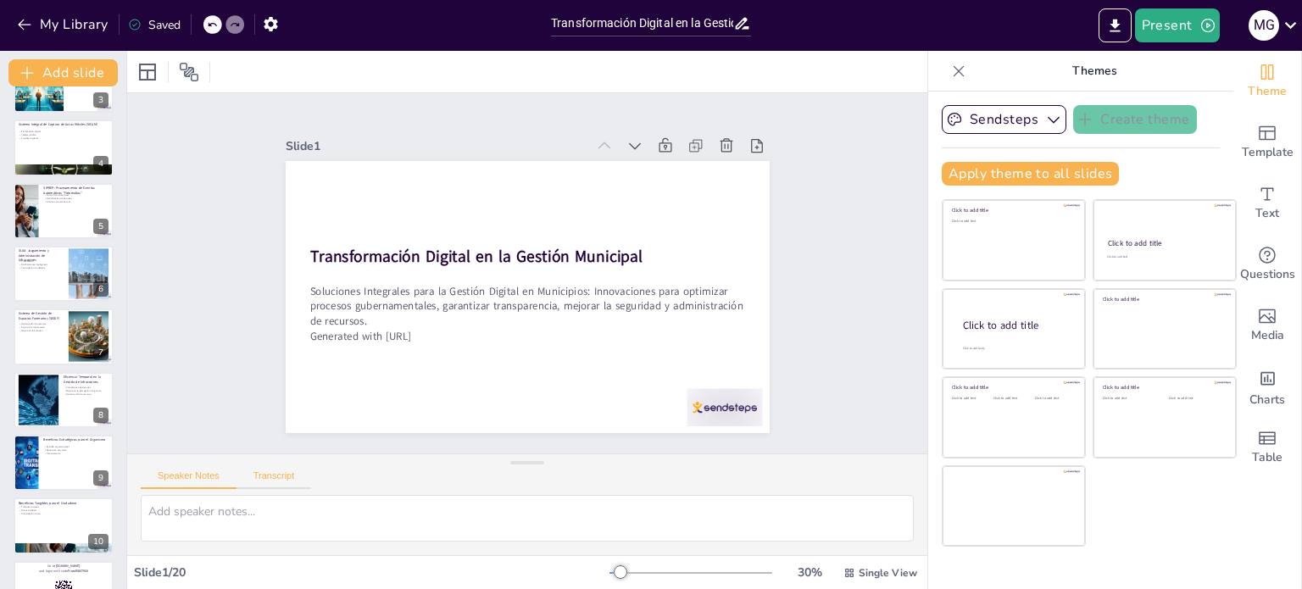
click at [270, 474] on button "Transcript" at bounding box center [274, 480] width 75 height 19
click at [191, 471] on button "Speaker Notes" at bounding box center [189, 480] width 96 height 19
click at [1179, 22] on button "Present" at bounding box center [1177, 25] width 85 height 34
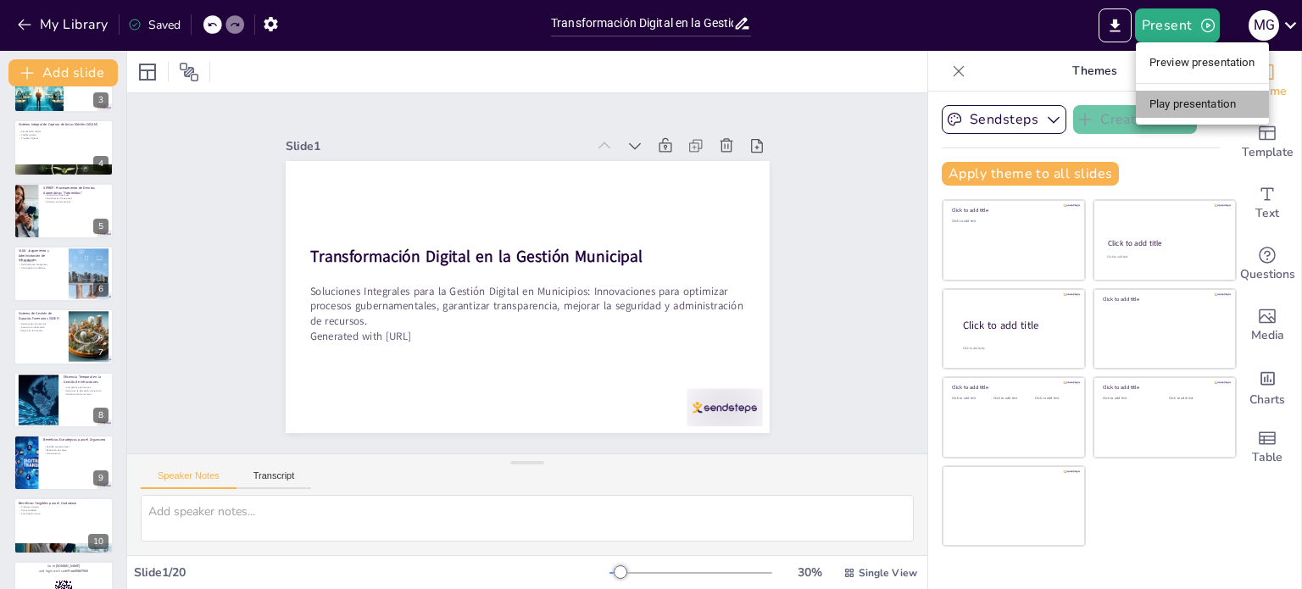
click at [1168, 104] on li "Play presentation" at bounding box center [1202, 104] width 133 height 27
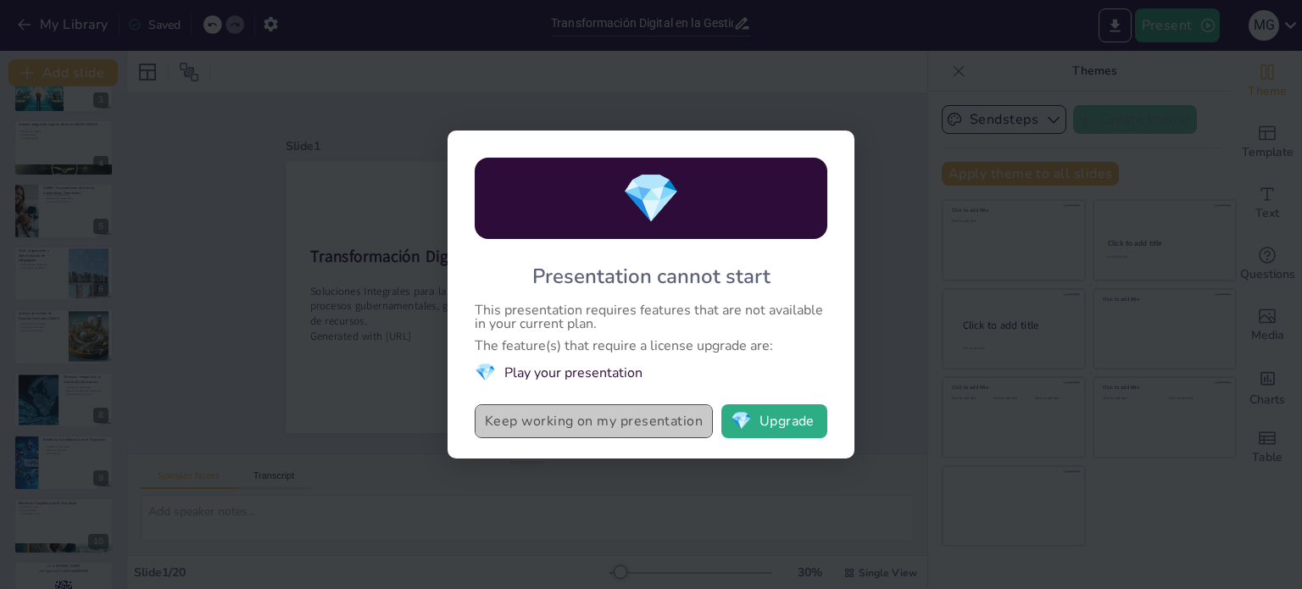
click at [605, 420] on button "Keep working on my presentation" at bounding box center [594, 421] width 238 height 34
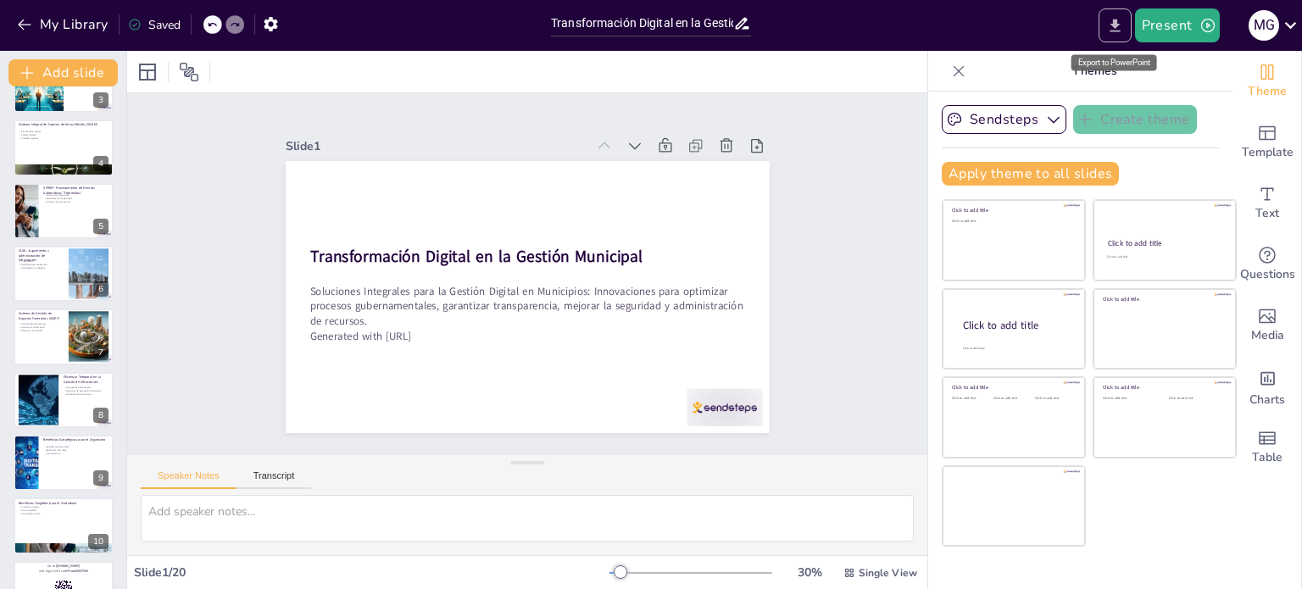
click at [1112, 21] on icon "Export to PowerPoint" at bounding box center [1116, 26] width 18 height 18
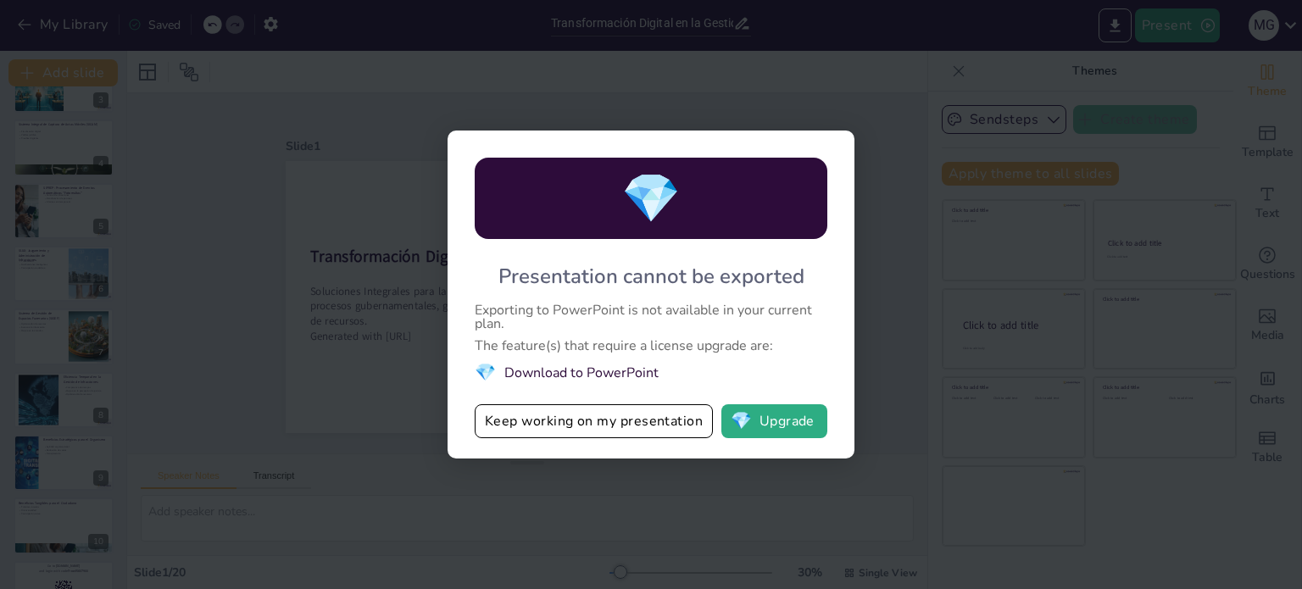
click at [508, 368] on li "💎 Download to PowerPoint" at bounding box center [651, 372] width 353 height 23
click at [785, 417] on button "💎 Upgrade" at bounding box center [775, 421] width 106 height 34
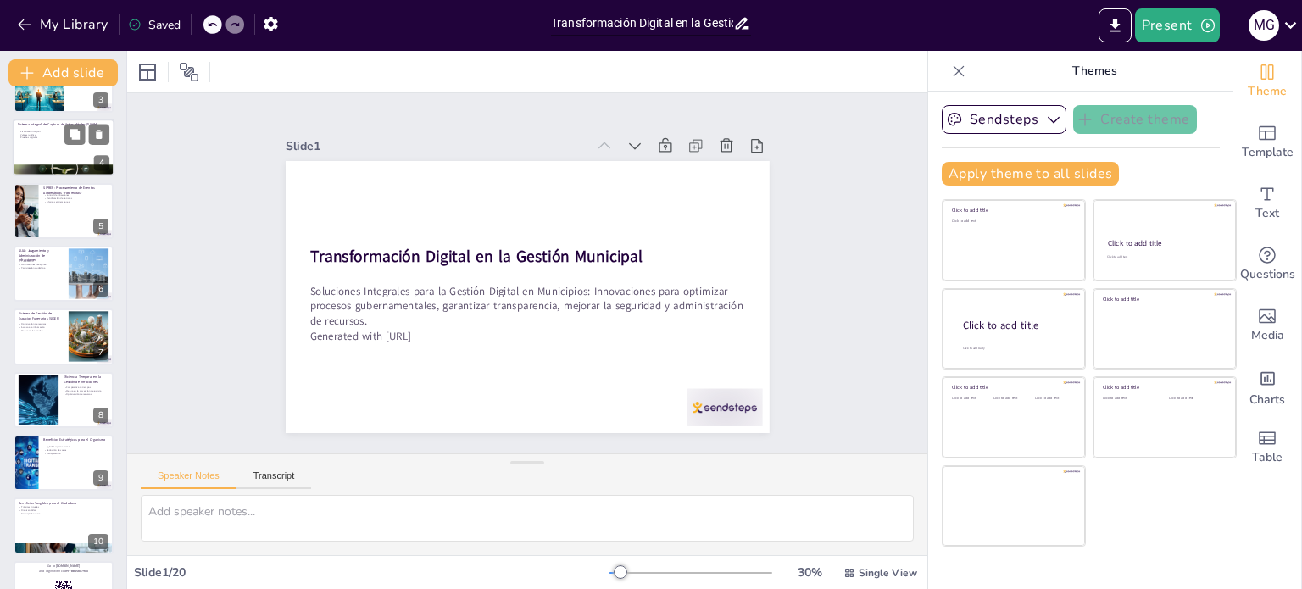
click at [67, 145] on div at bounding box center [64, 148] width 102 height 58
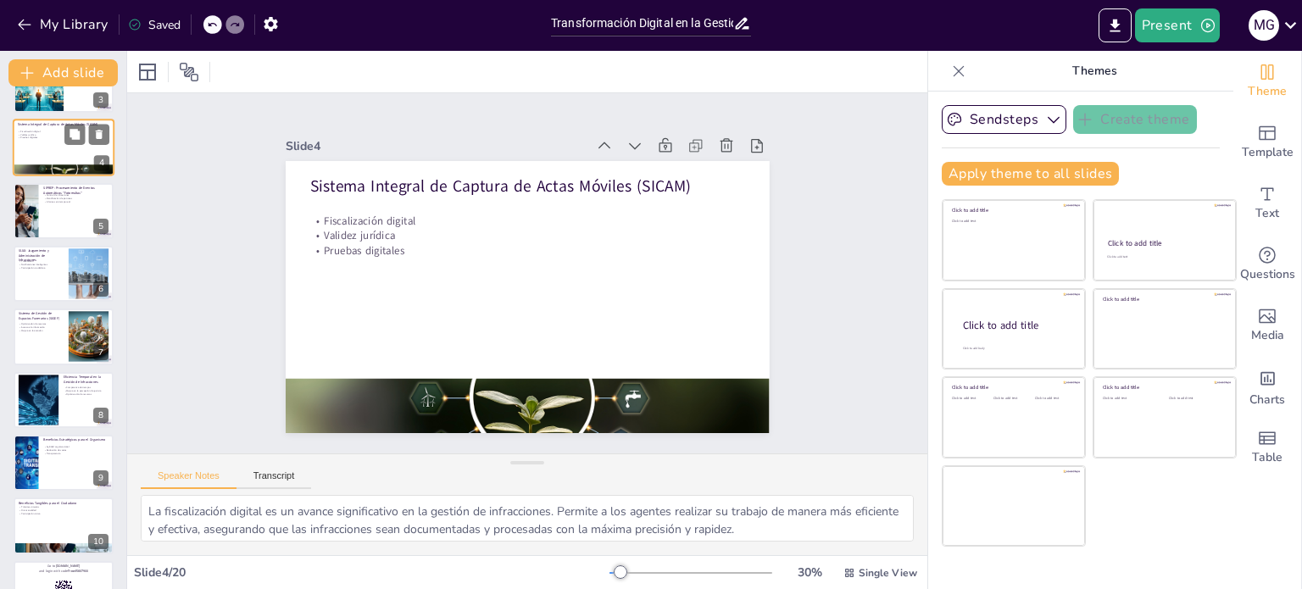
scroll to position [0, 0]
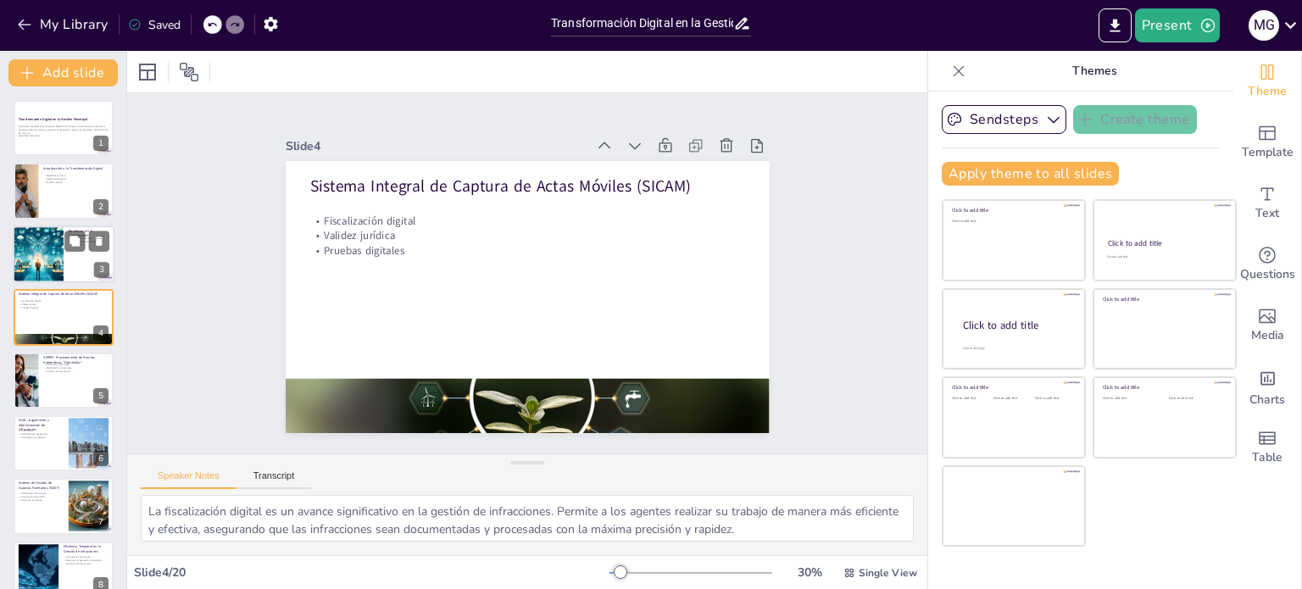
click at [47, 264] on div at bounding box center [38, 255] width 108 height 58
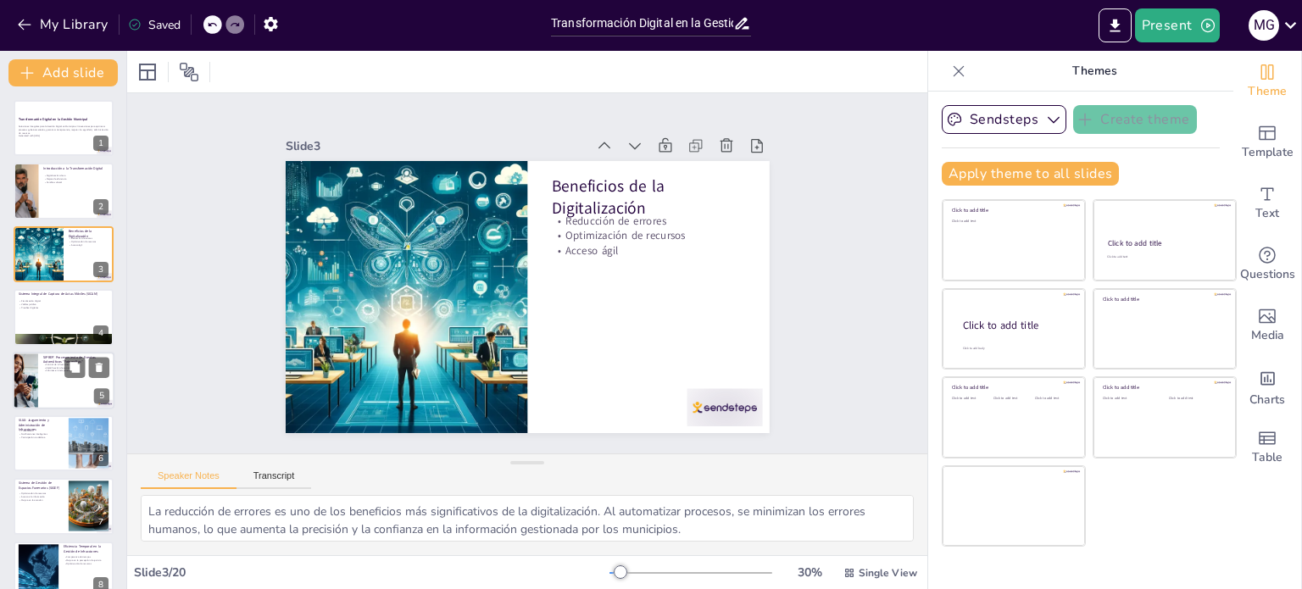
click at [51, 376] on div at bounding box center [64, 381] width 102 height 58
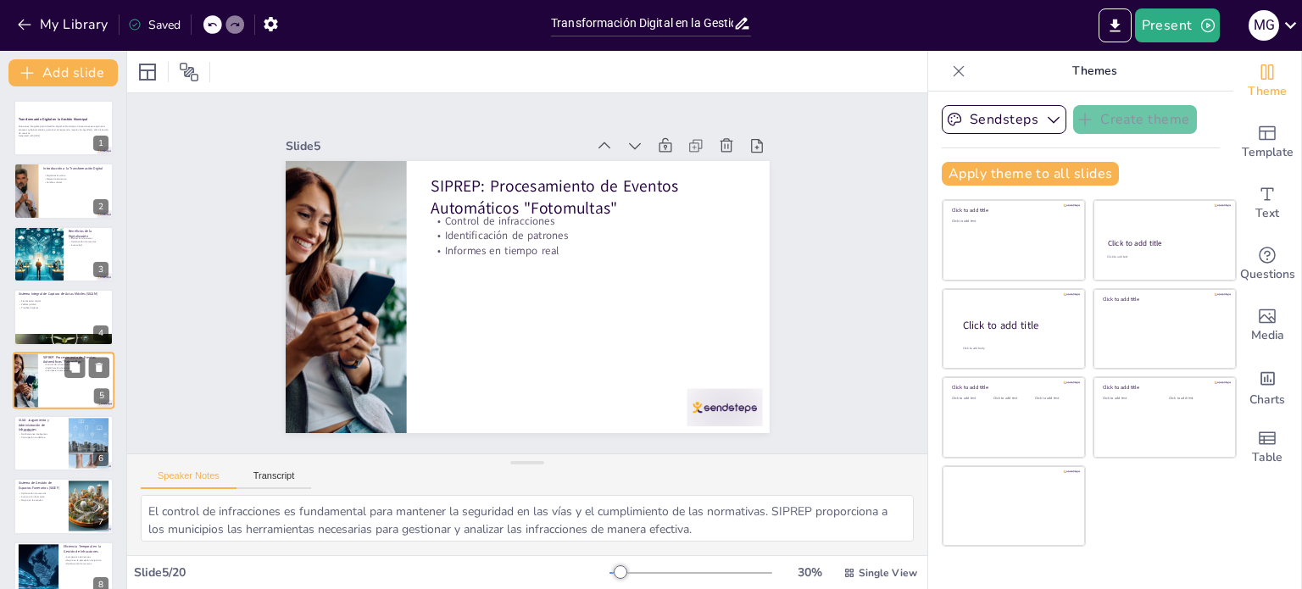
scroll to position [42, 0]
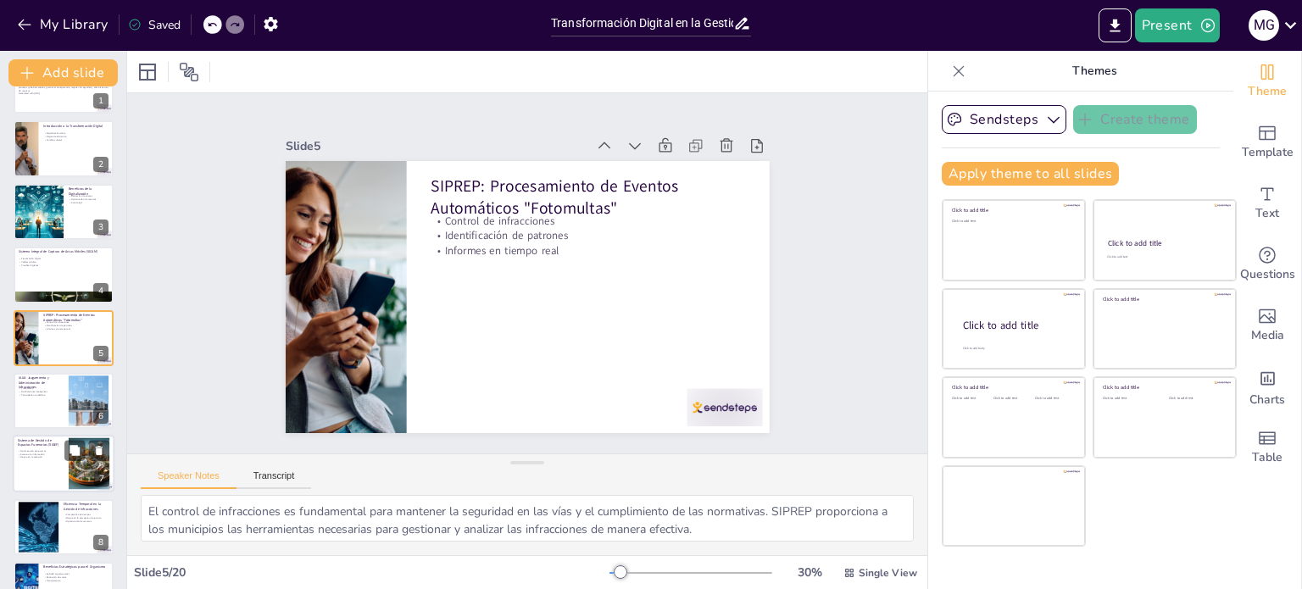
click at [44, 393] on p "Participación ciudadana" at bounding box center [41, 394] width 45 height 3
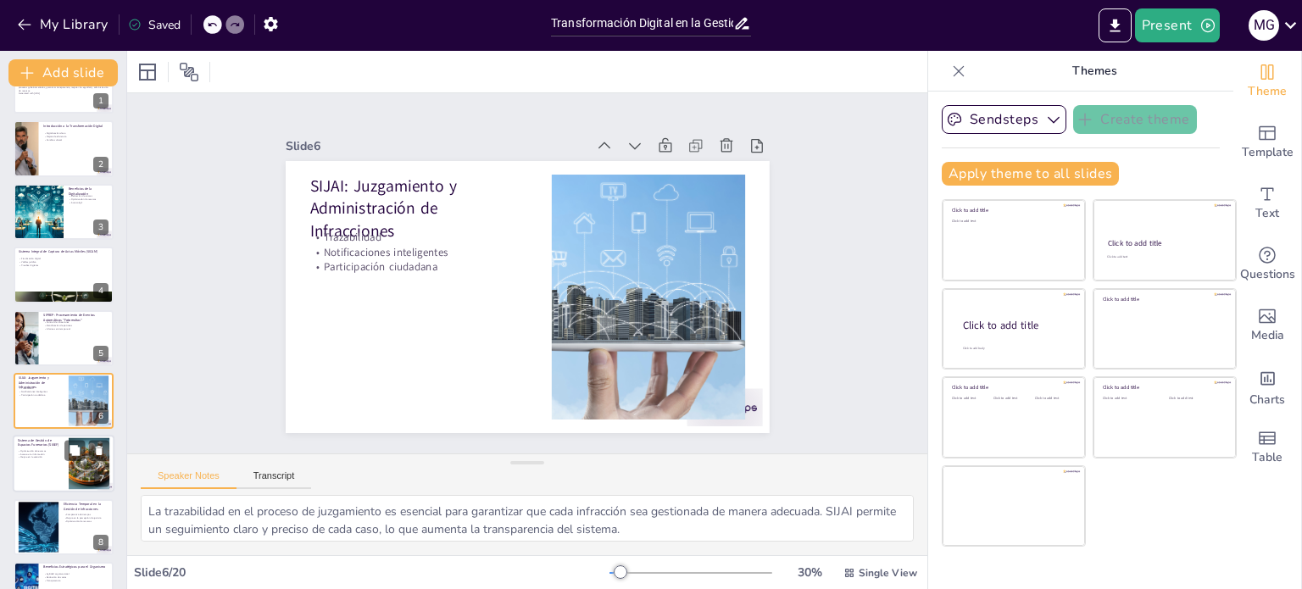
scroll to position [105, 0]
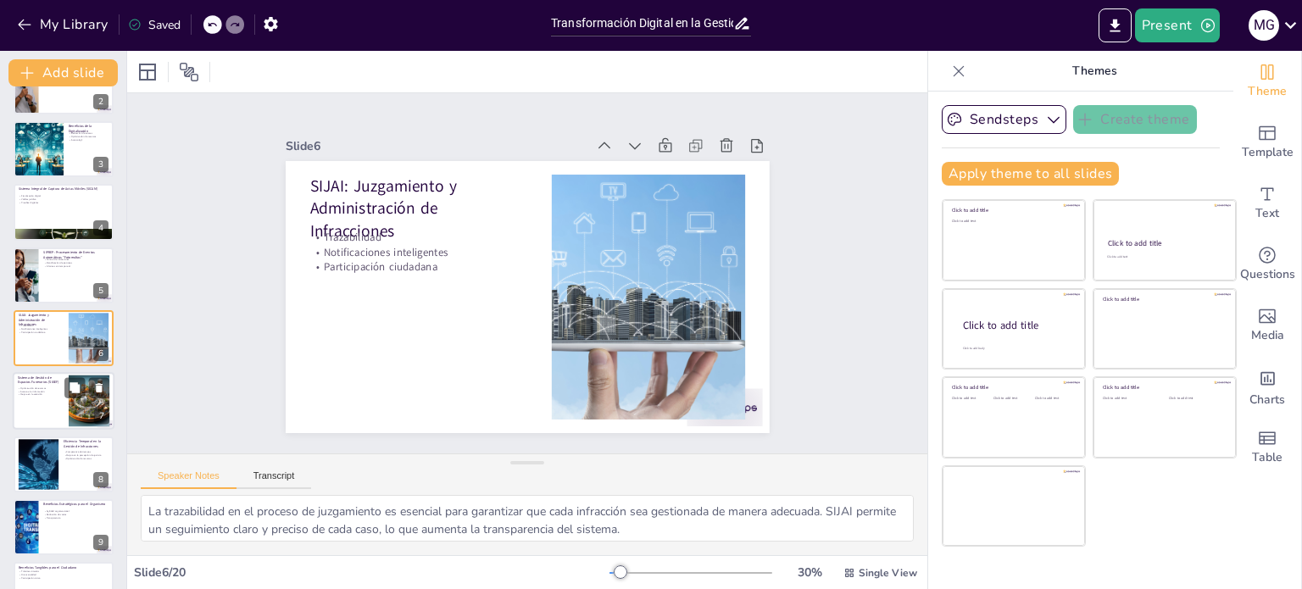
click at [44, 407] on div at bounding box center [64, 402] width 102 height 58
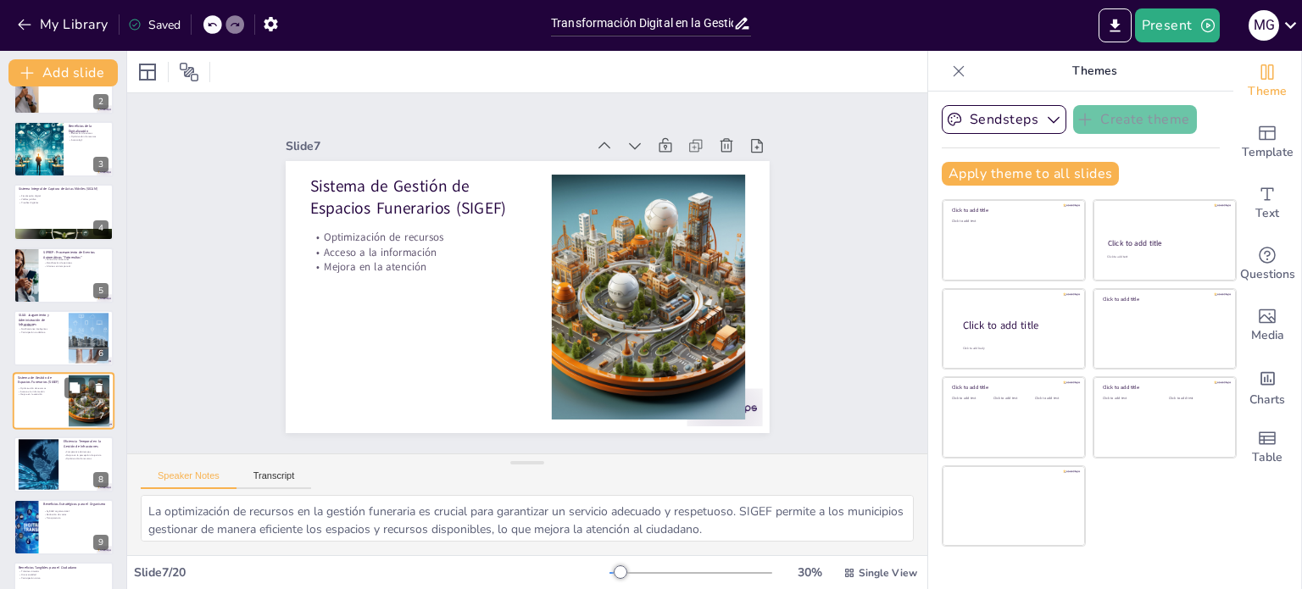
scroll to position [169, 0]
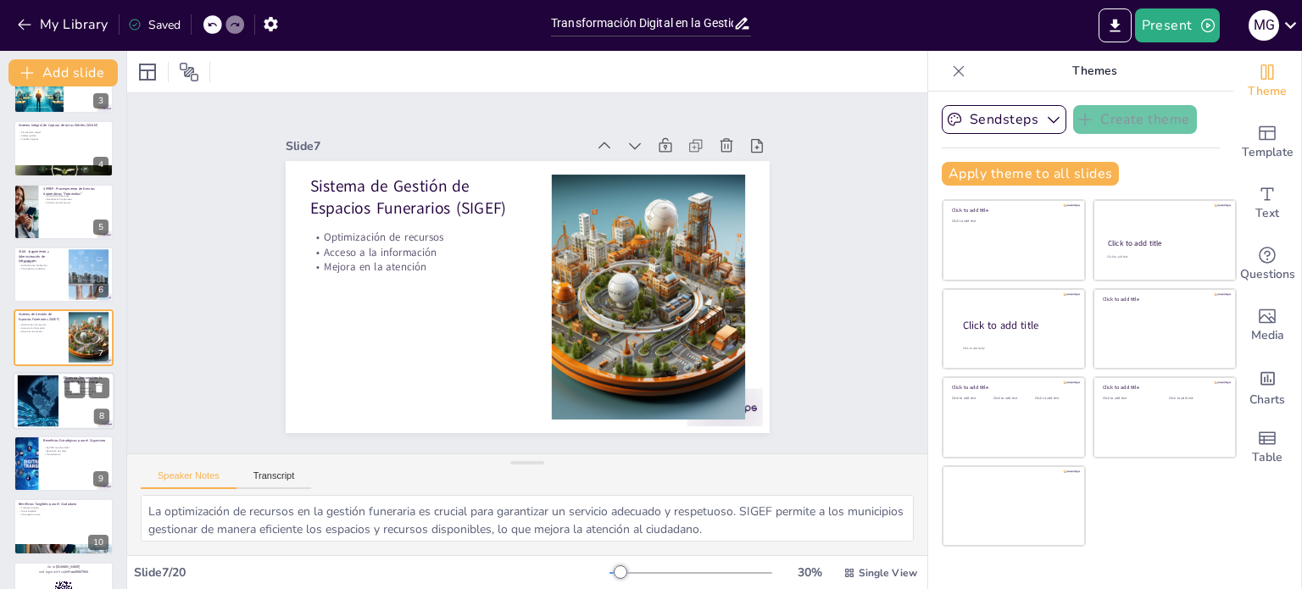
click at [47, 410] on div at bounding box center [38, 401] width 51 height 52
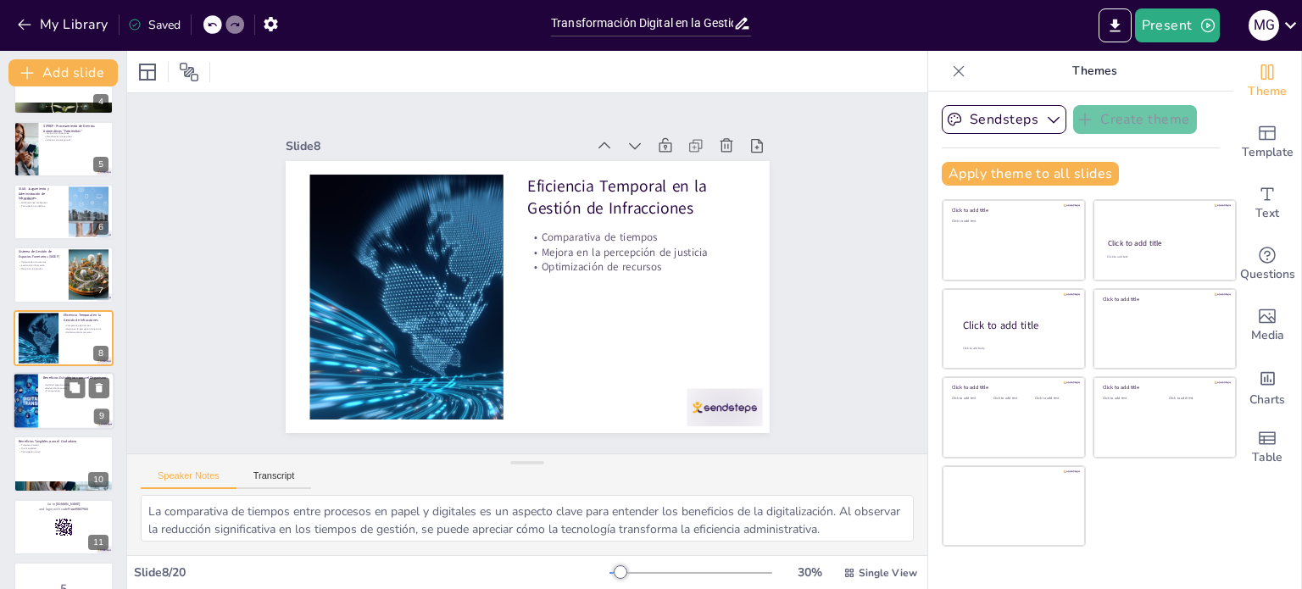
click at [40, 410] on div at bounding box center [64, 401] width 102 height 58
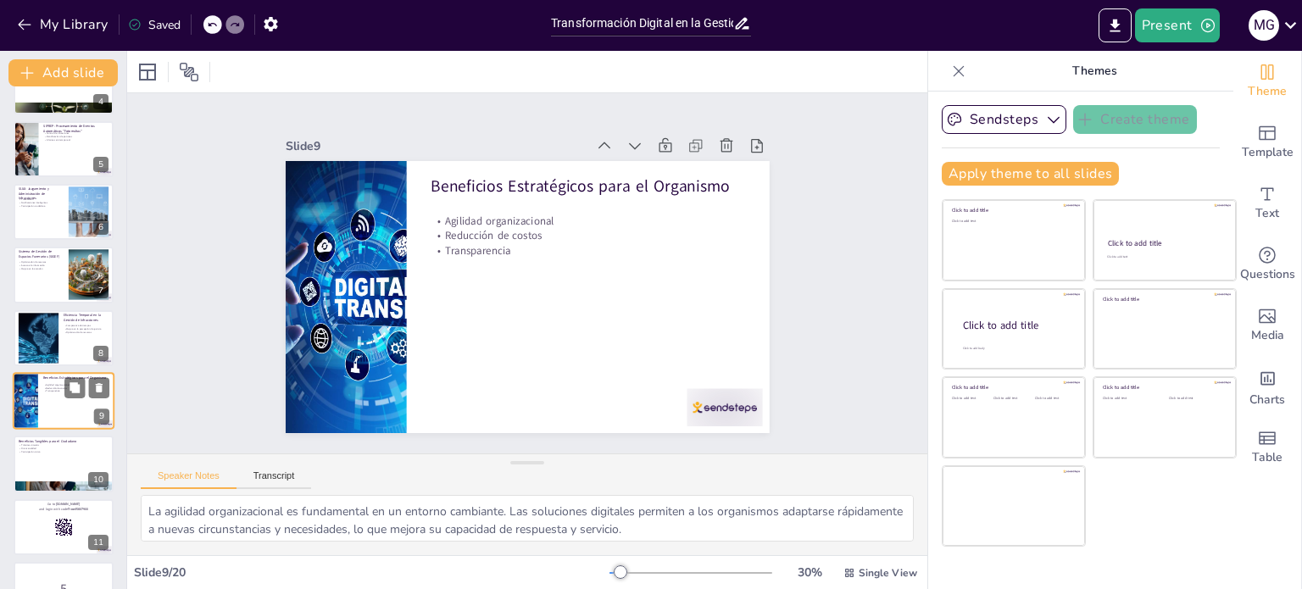
scroll to position [295, 0]
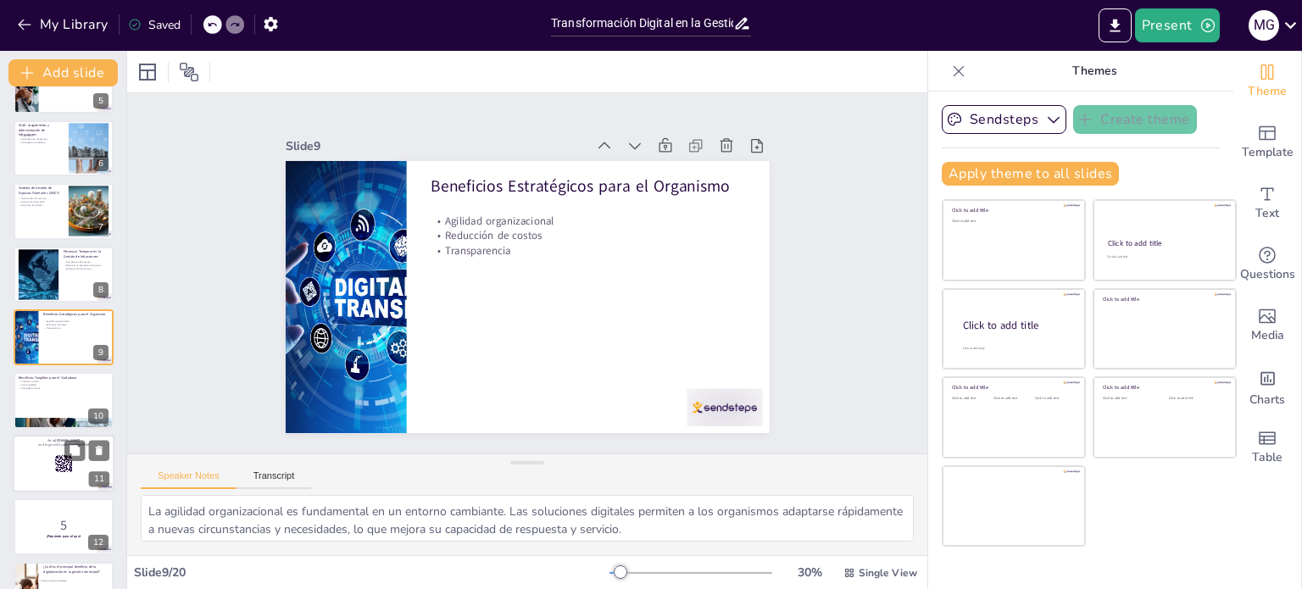
click at [47, 456] on div at bounding box center [64, 464] width 102 height 58
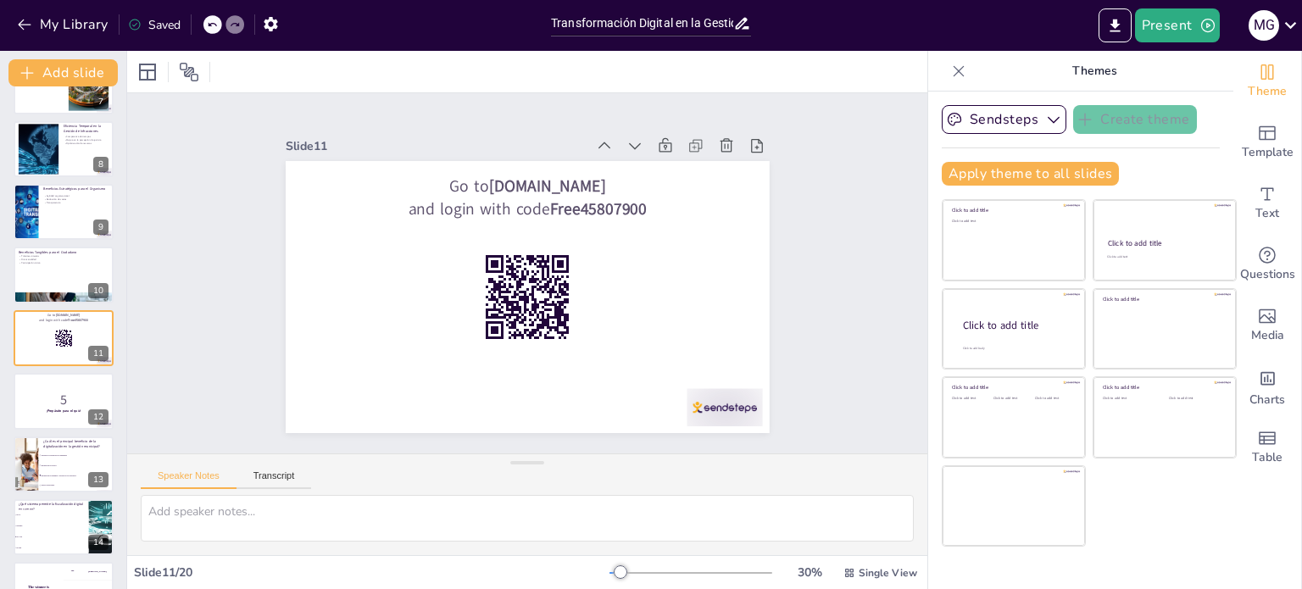
scroll to position [505, 0]
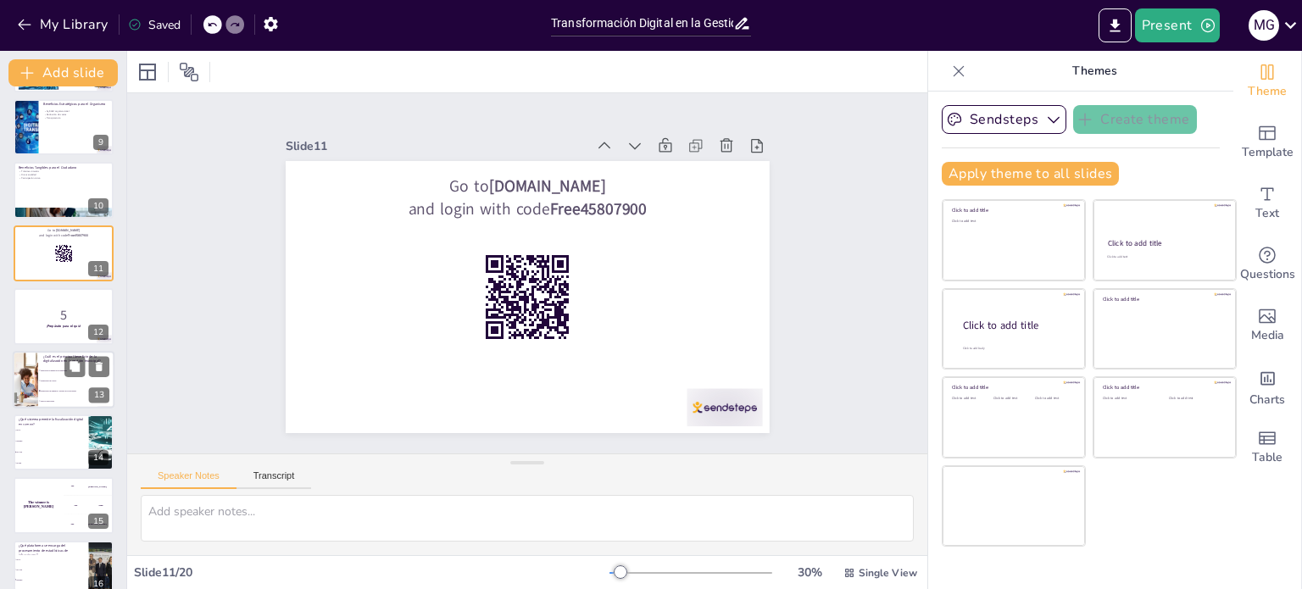
click at [43, 380] on span "Reducción de costos" at bounding box center [77, 380] width 73 height 3
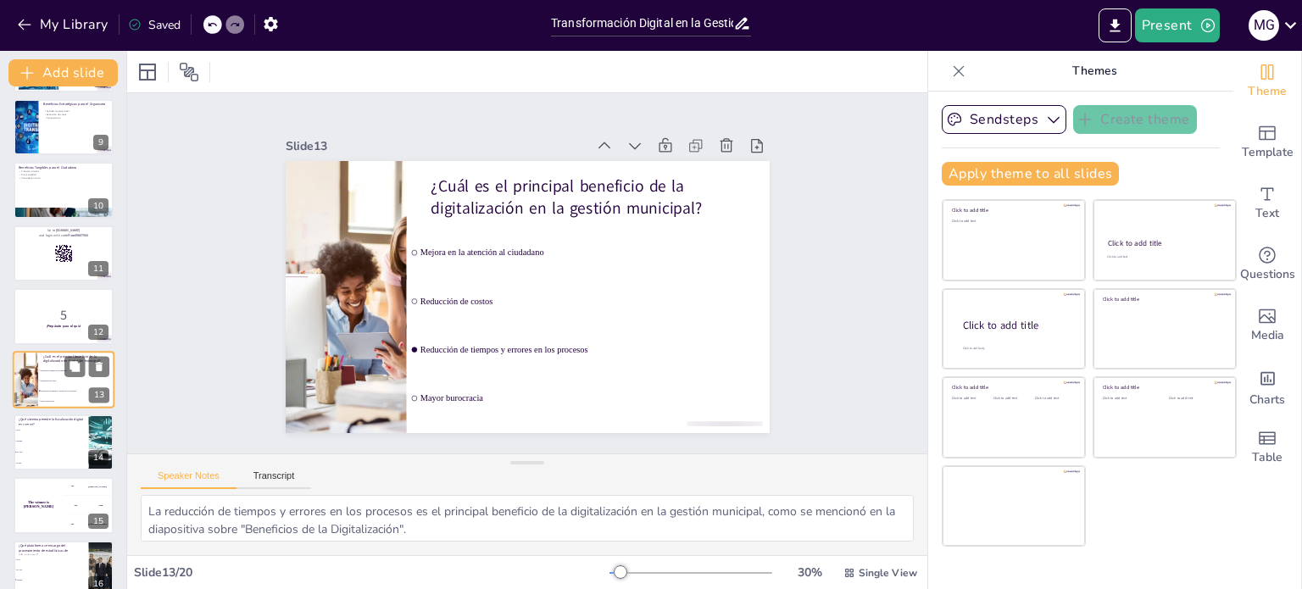
scroll to position [546, 0]
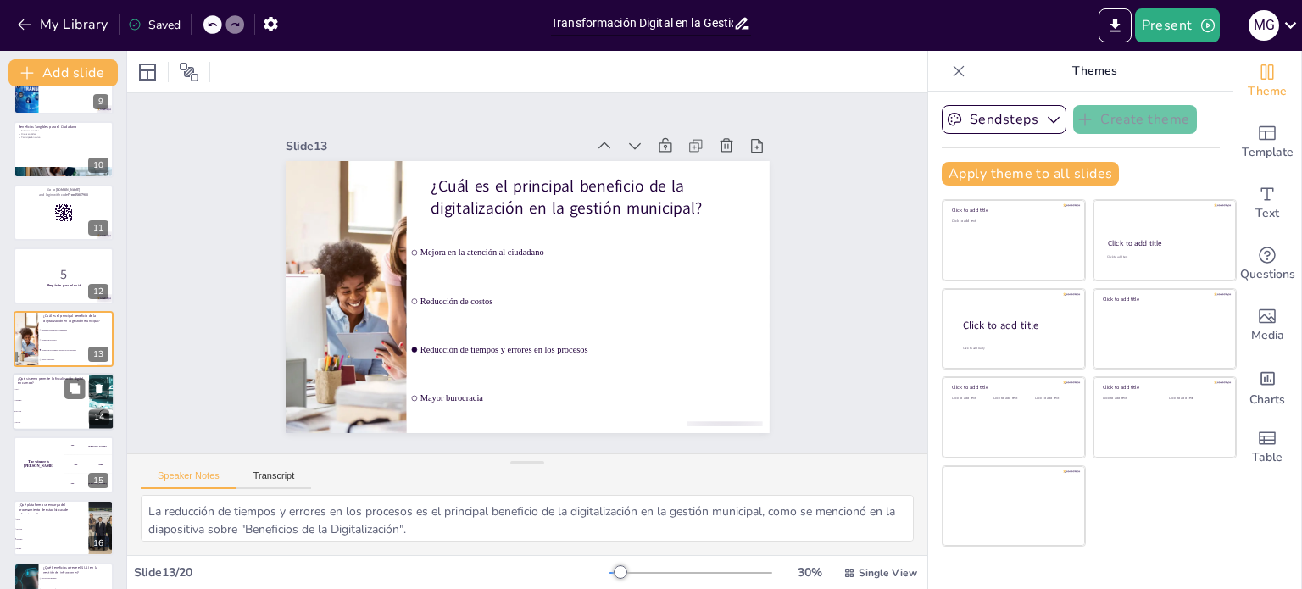
click at [30, 402] on li "SIPREP" at bounding box center [51, 400] width 76 height 11
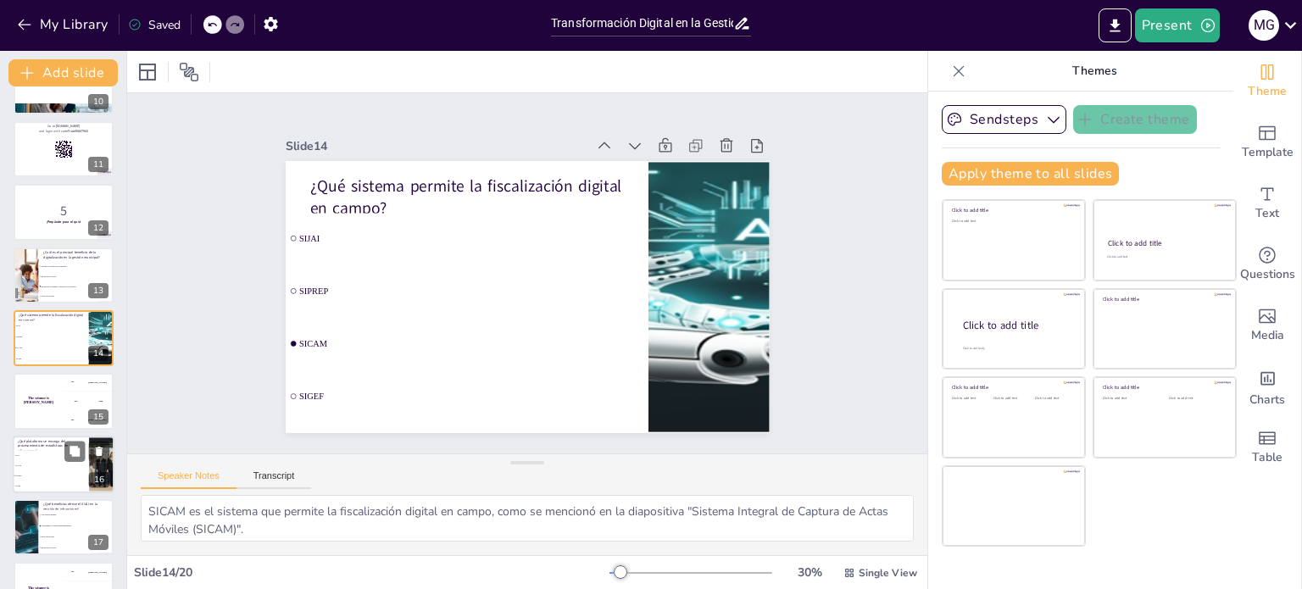
click at [48, 456] on li "SIJAI" at bounding box center [51, 455] width 76 height 10
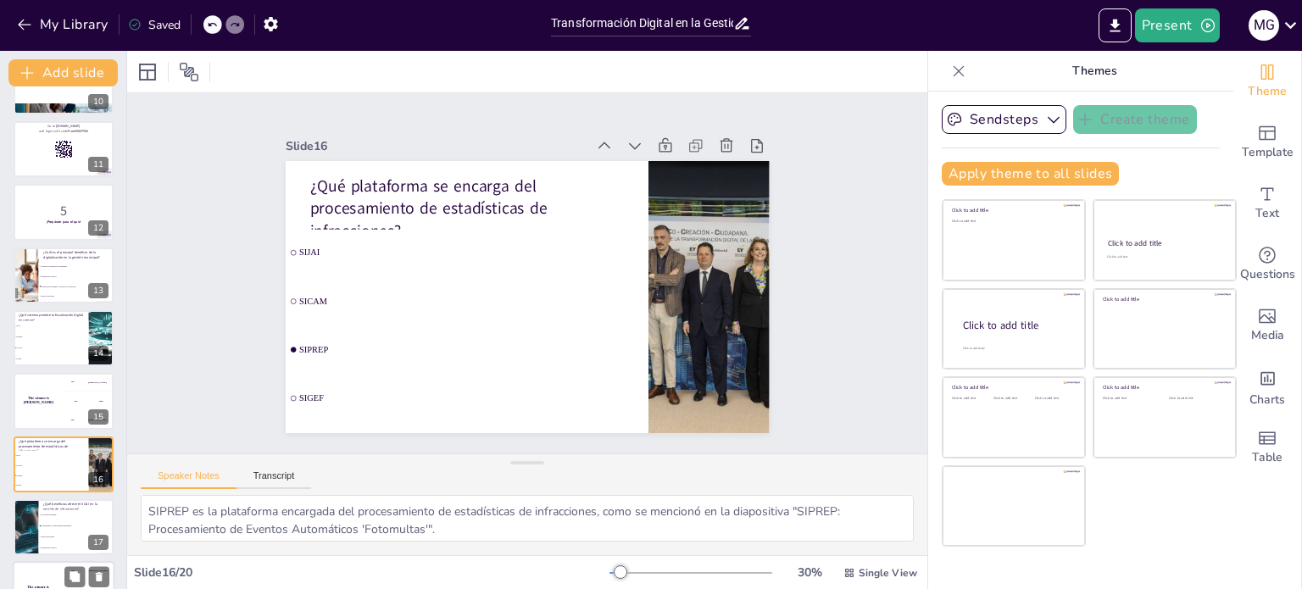
scroll to position [736, 0]
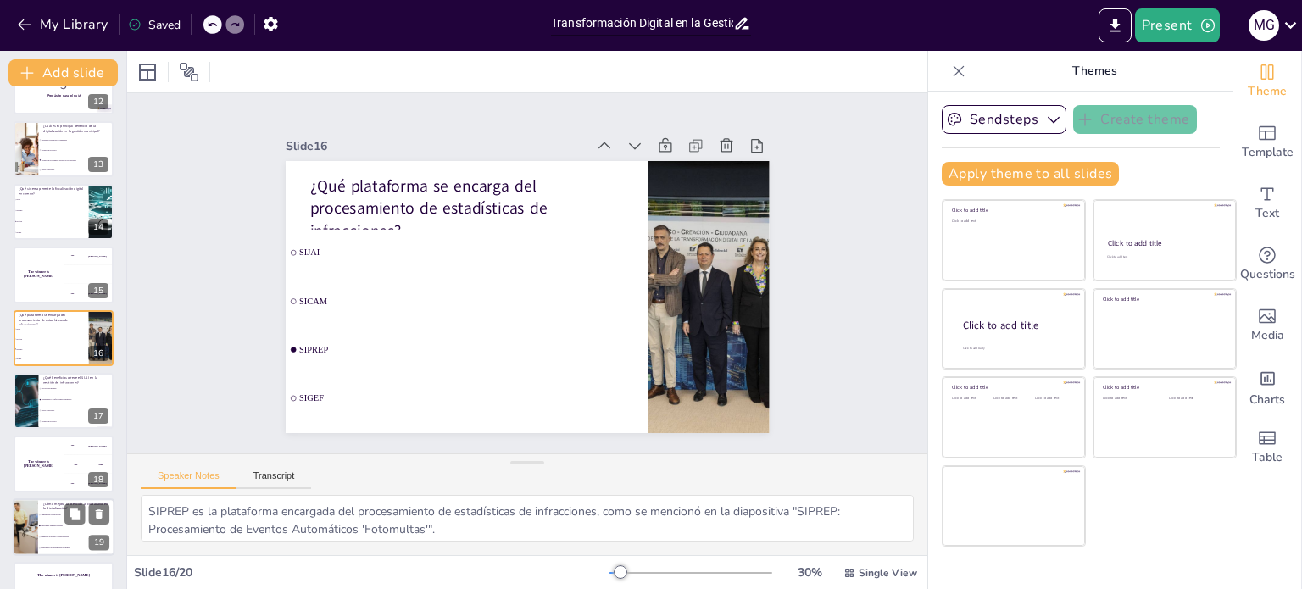
click at [41, 521] on li "Ofreciendo trámites virtuales" at bounding box center [76, 526] width 76 height 11
